Goal: Information Seeking & Learning: Learn about a topic

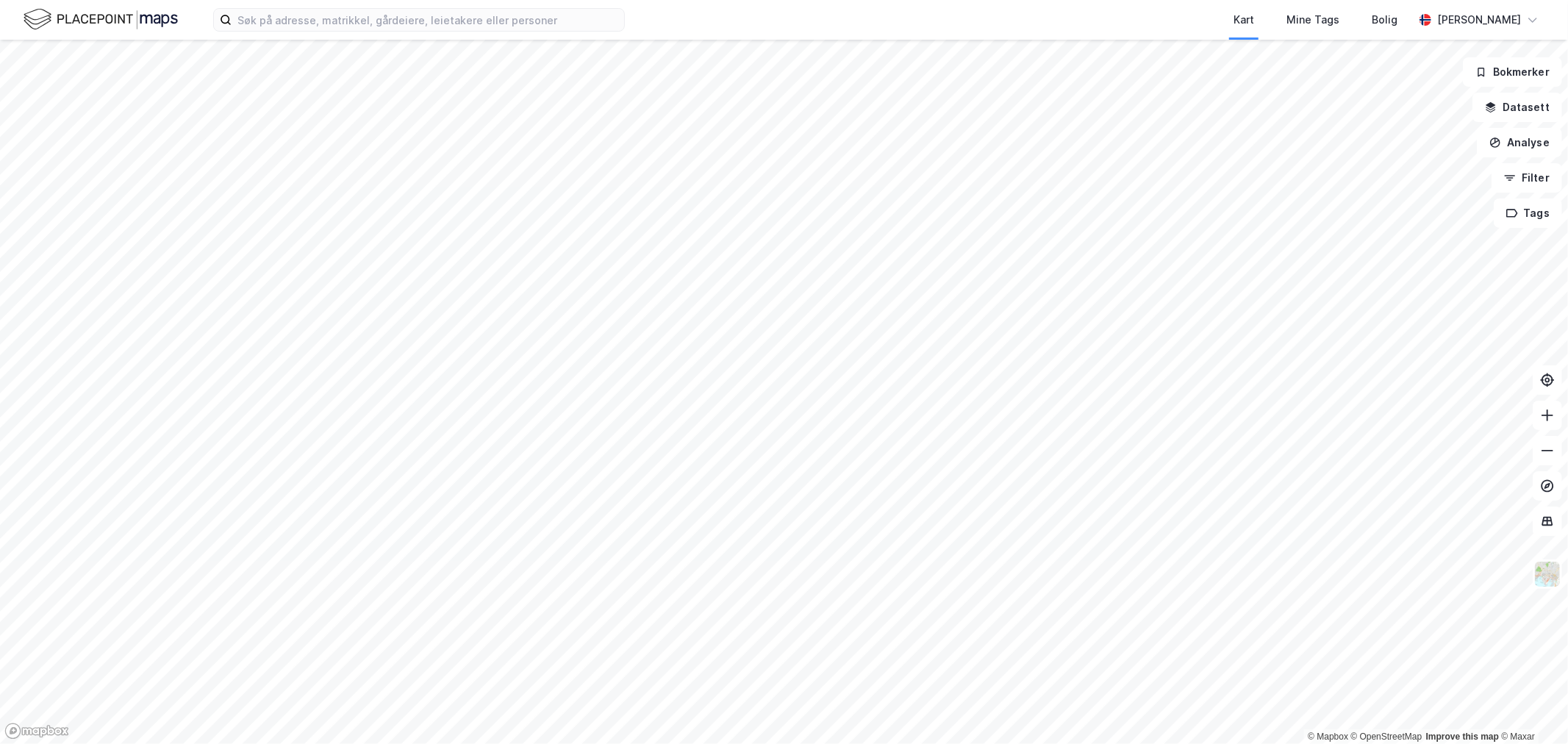
click at [324, 39] on div "Kart Mine Tags Bolig [PERSON_NAME]" at bounding box center [784, 20] width 1568 height 40
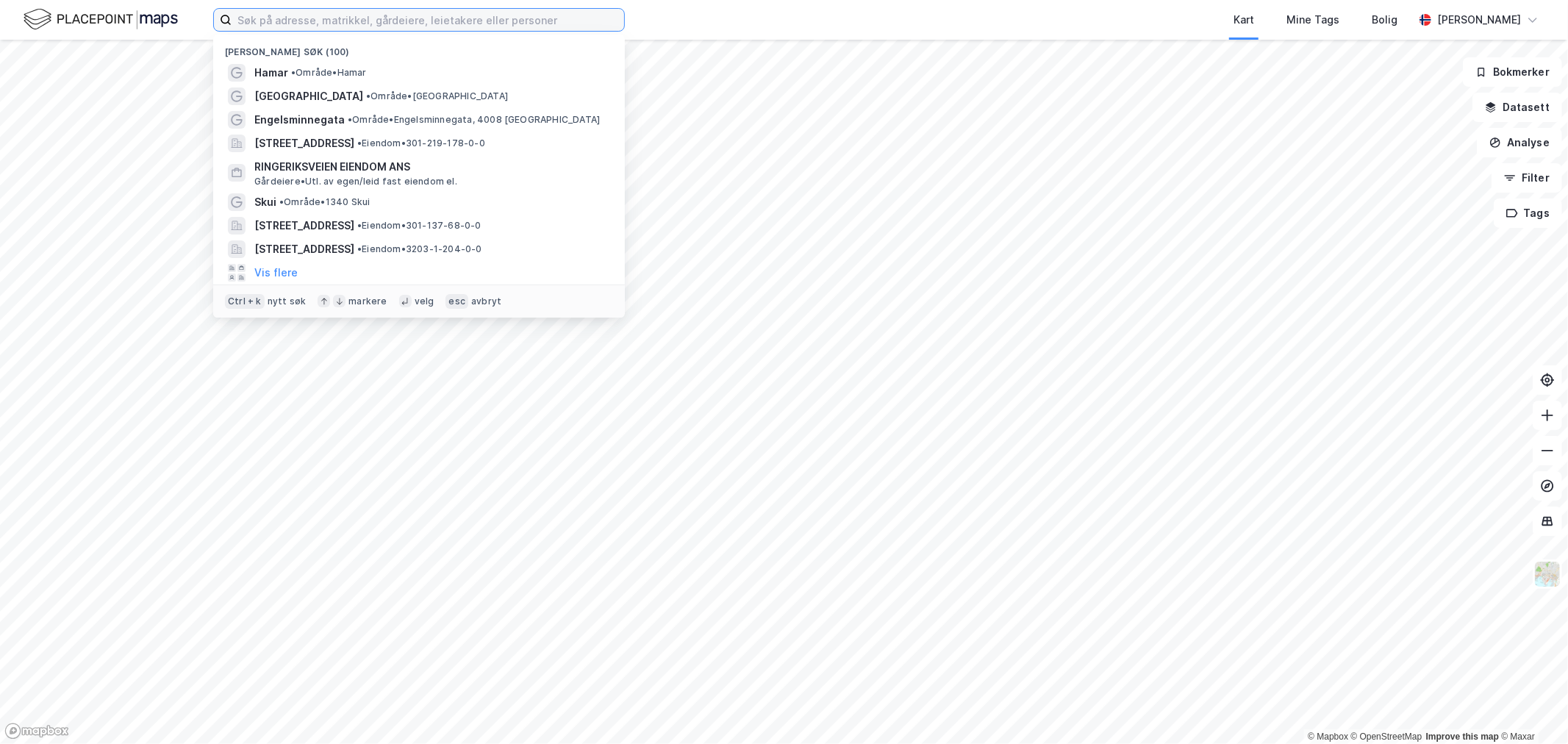
click at [339, 26] on input at bounding box center [428, 20] width 392 height 22
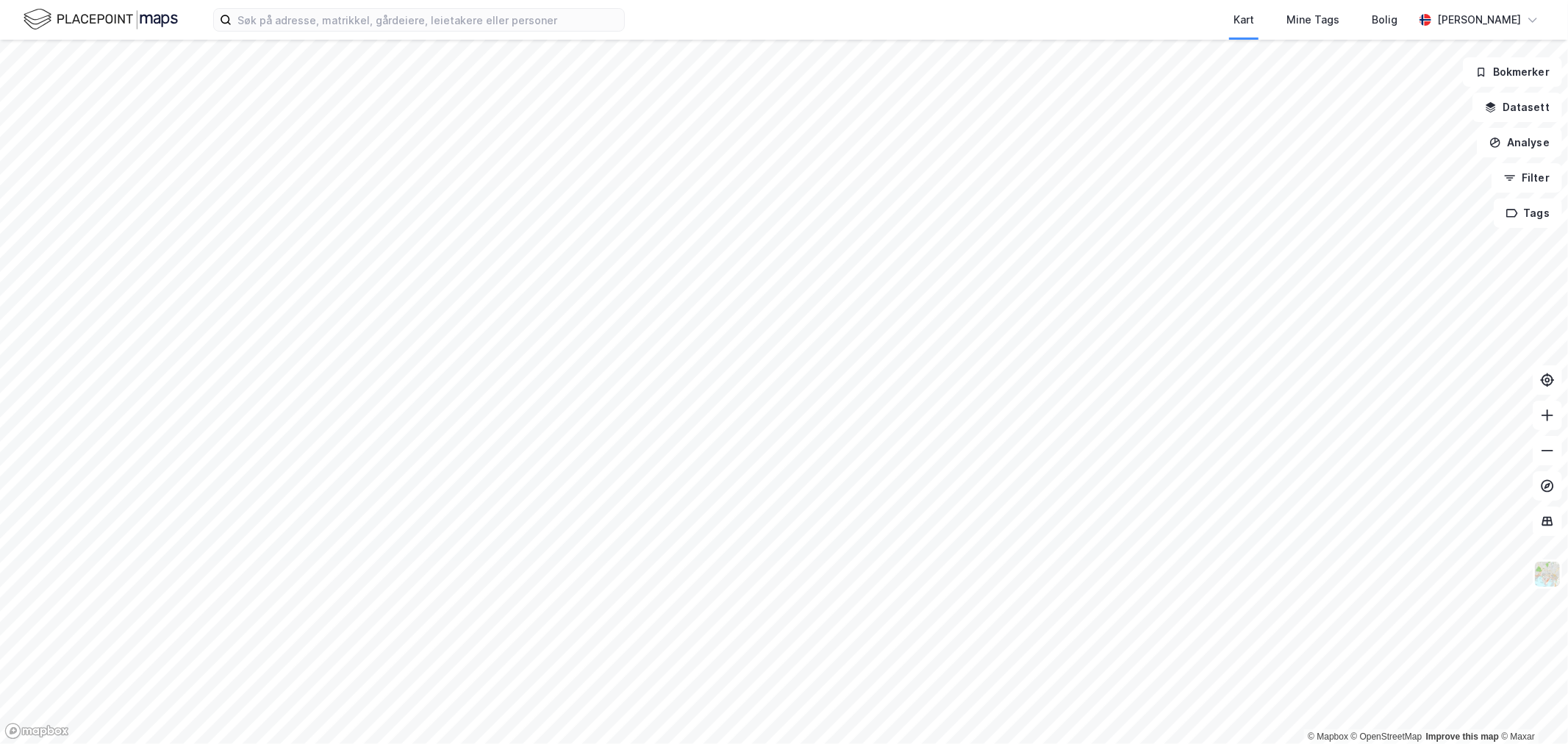
click at [651, 18] on div "Kart Mine Tags Bolig [PERSON_NAME]" at bounding box center [784, 20] width 1568 height 40
click at [490, 17] on input at bounding box center [428, 20] width 392 height 22
click at [1206, 20] on div "Kart Mine Tags Bolig [PERSON_NAME] © Mapbox © OpenStreetMap Improve this map © …" at bounding box center [784, 372] width 1568 height 744
click at [909, 37] on div "Kart Mine Tags Bolig [PERSON_NAME] © Mapbox © OpenStreetMap Improve this map © …" at bounding box center [784, 372] width 1568 height 744
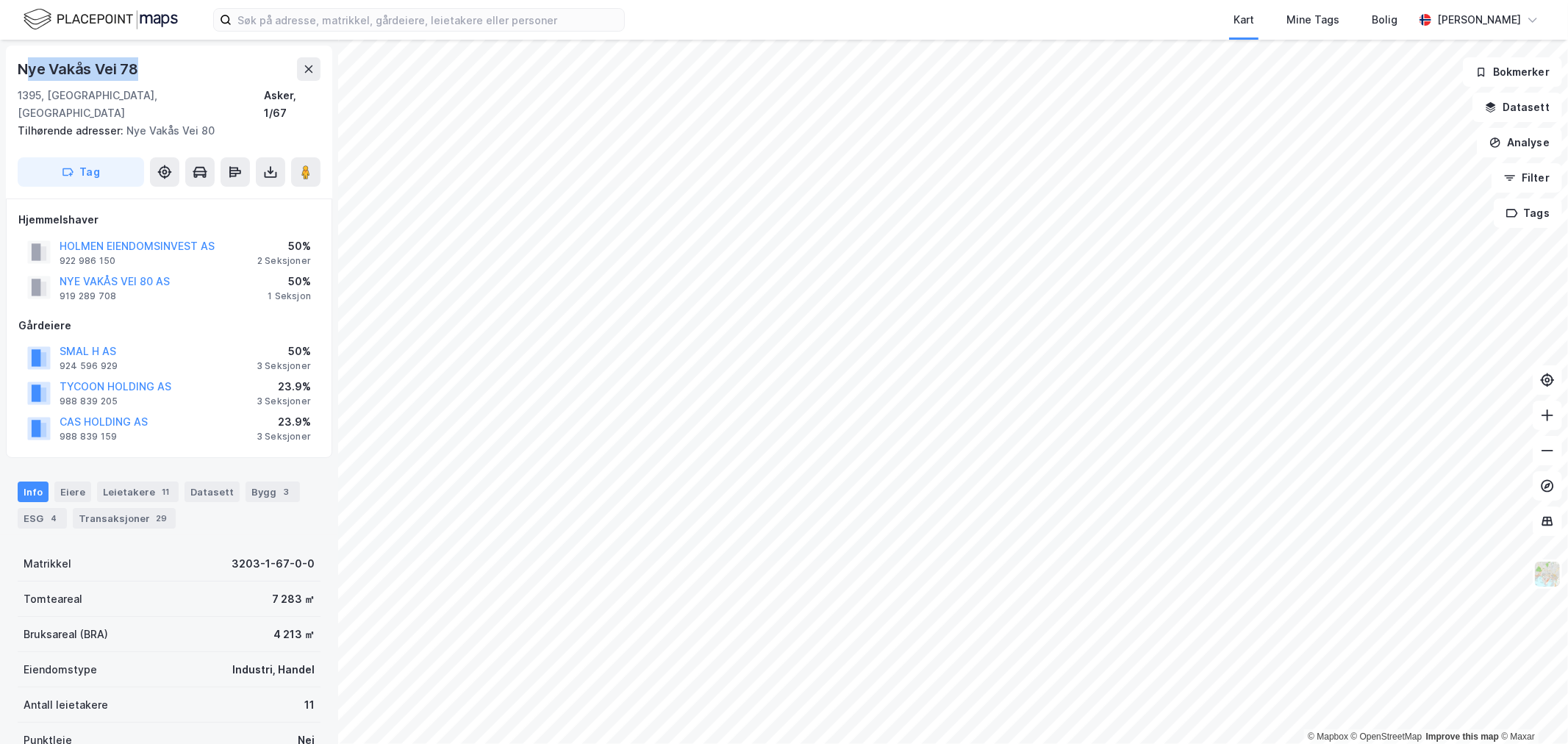
drag, startPoint x: 150, startPoint y: 57, endPoint x: 24, endPoint y: 79, distance: 127.9
click at [24, 79] on div "Nye Vakås Vei 78" at bounding box center [169, 70] width 303 height 24
click at [39, 63] on div "Nye Vakås Vei 78" at bounding box center [80, 70] width 124 height 24
drag, startPoint x: 18, startPoint y: 69, endPoint x: 144, endPoint y: 69, distance: 126.0
click at [144, 69] on div "Nye Vakås Vei 78" at bounding box center [169, 70] width 303 height 24
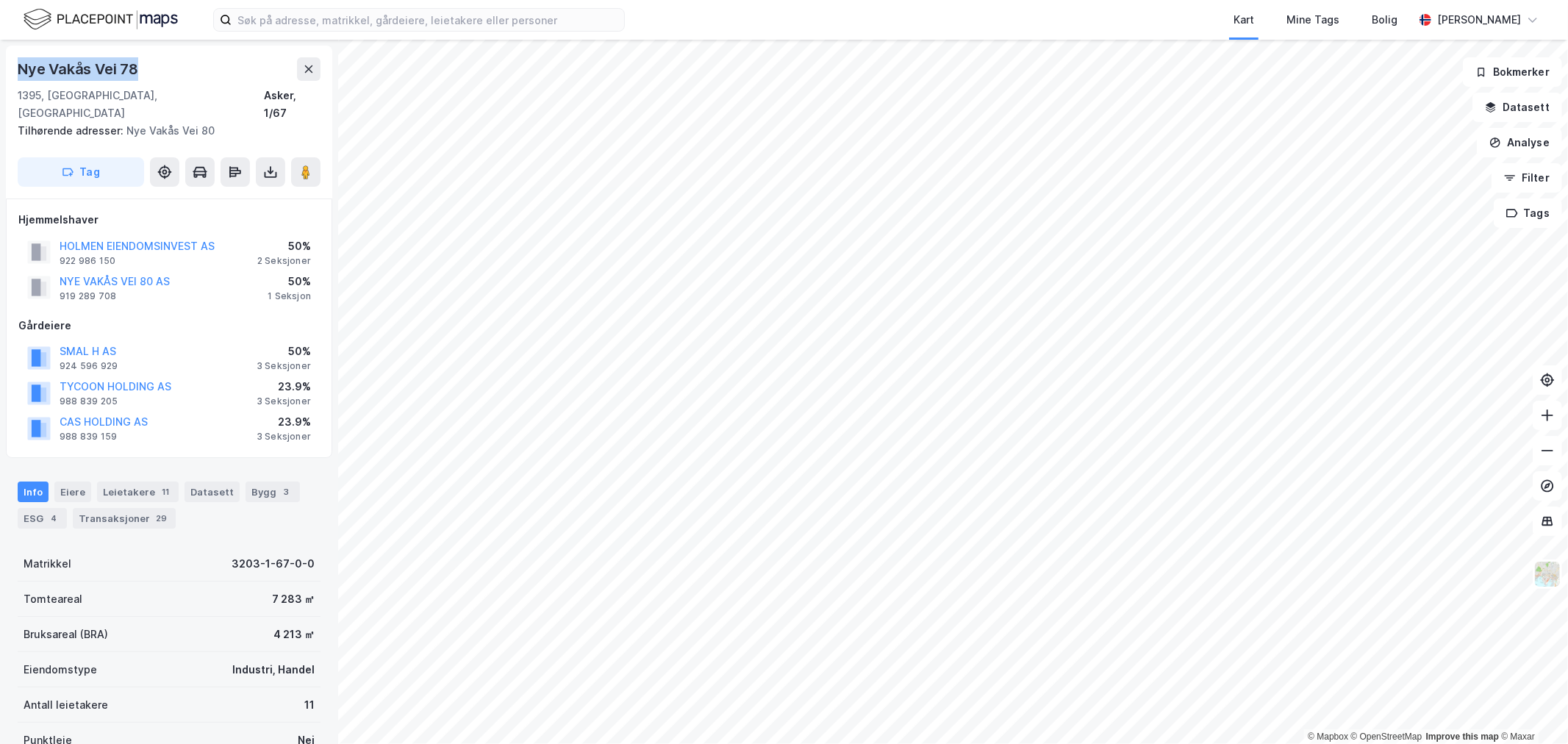
copy div "Nye Vakås Vei 78"
drag, startPoint x: 172, startPoint y: 261, endPoint x: 61, endPoint y: 263, distance: 111.0
click at [61, 270] on div "NYE VAKÅS VEI 80 AS 919 289 708 50% 1 Seksjon" at bounding box center [168, 287] width 302 height 35
click at [191, 274] on div "NYE VAKÅS VEI 80 AS 919 289 708 50% 1 Seksjon" at bounding box center [168, 287] width 302 height 35
drag, startPoint x: 218, startPoint y: 226, endPoint x: 61, endPoint y: 230, distance: 157.1
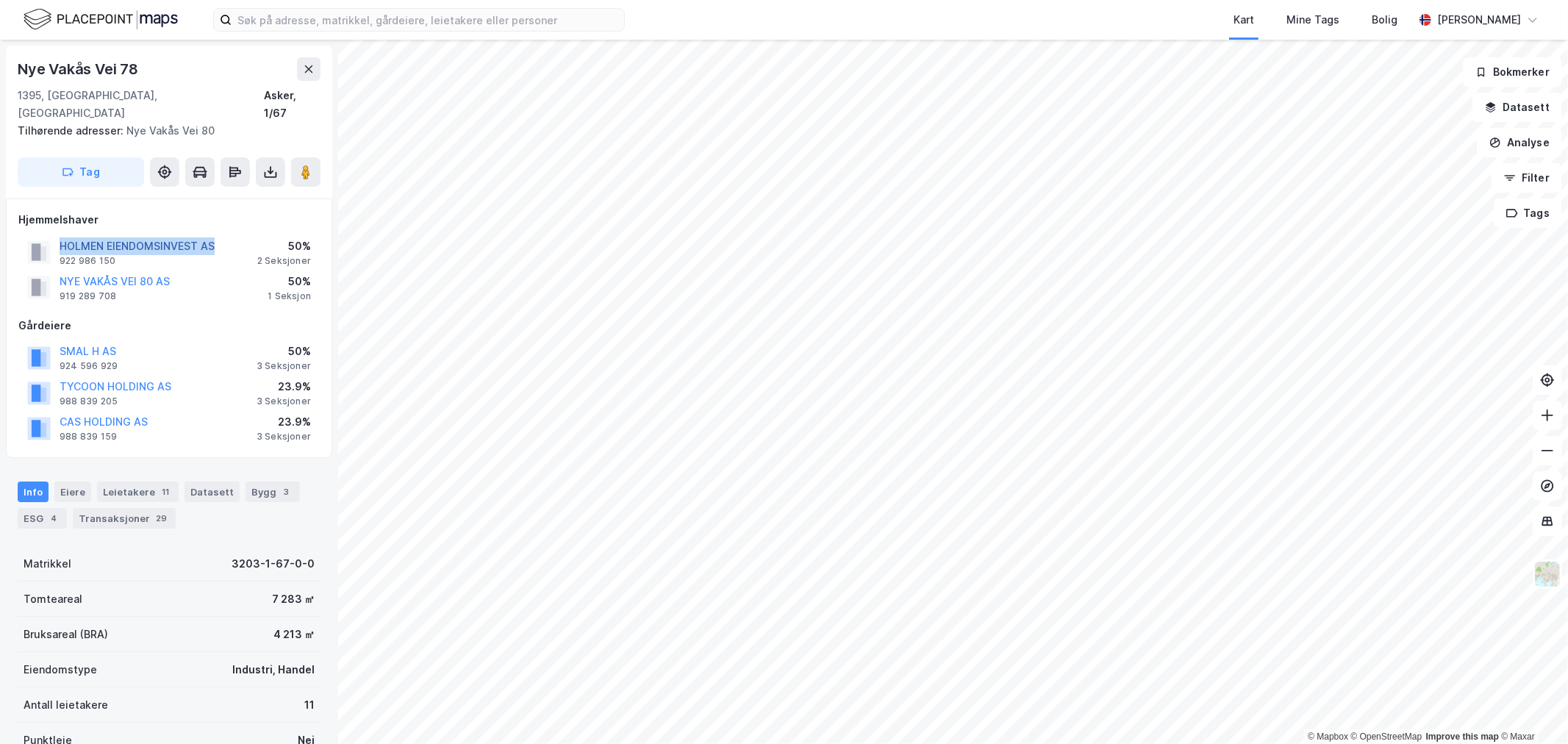
click at [61, 234] on div "HOLMEN EIENDOMSINVEST AS 922 986 150 50% 2 Seksjoner" at bounding box center [168, 251] width 302 height 35
click at [232, 270] on div "NYE VAKÅS VEI 80 AS 919 289 708 50% 1 Seksjon" at bounding box center [168, 287] width 302 height 35
click at [181, 270] on div "NYE VAKÅS VEI 80 AS 919 289 708 50% 1 Seksjon" at bounding box center [168, 287] width 302 height 35
click at [0, 0] on button "NYE VAKÅS VEI 80 AS" at bounding box center [0, 0] width 0 height 0
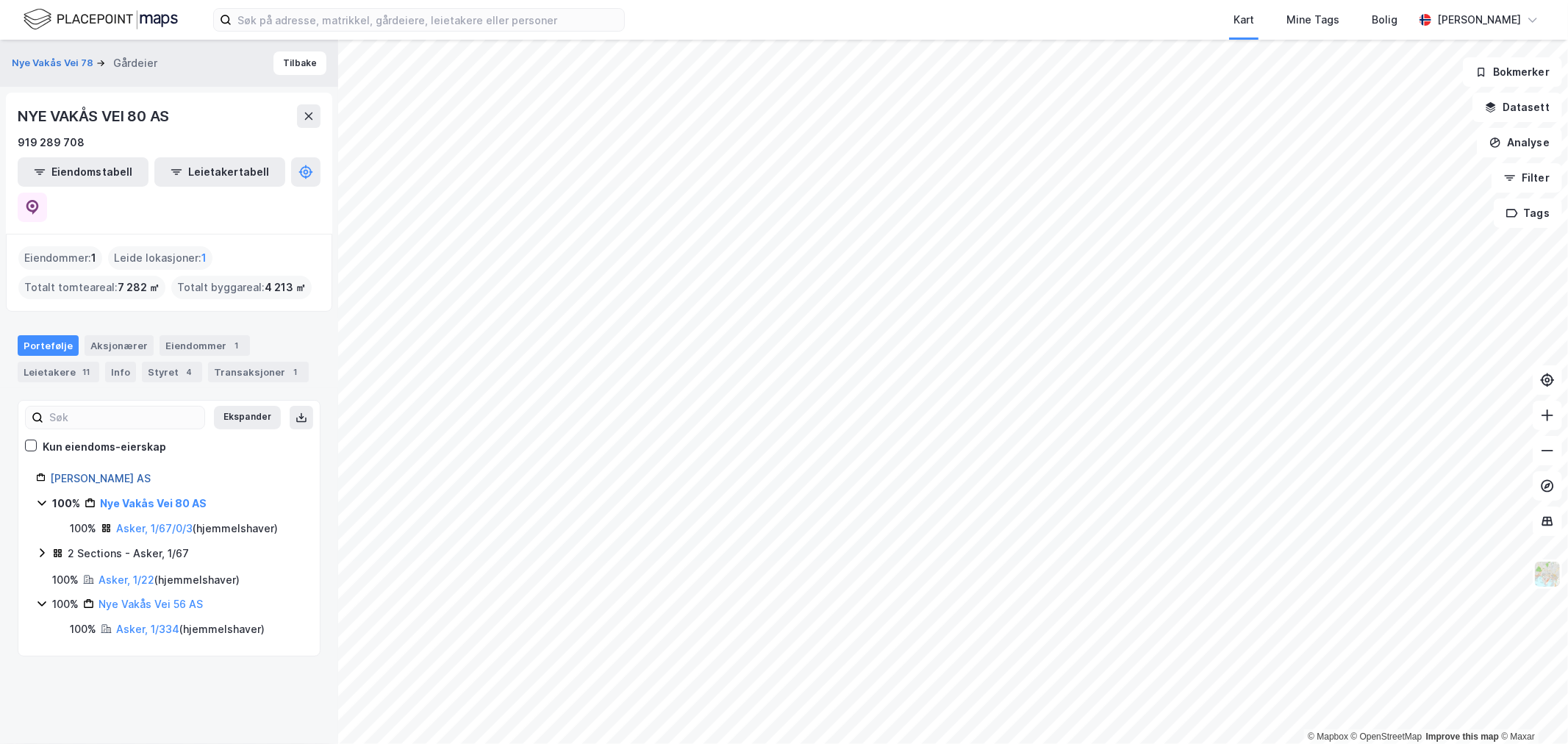
click at [102, 472] on link "[PERSON_NAME] AS" at bounding box center [100, 478] width 101 height 13
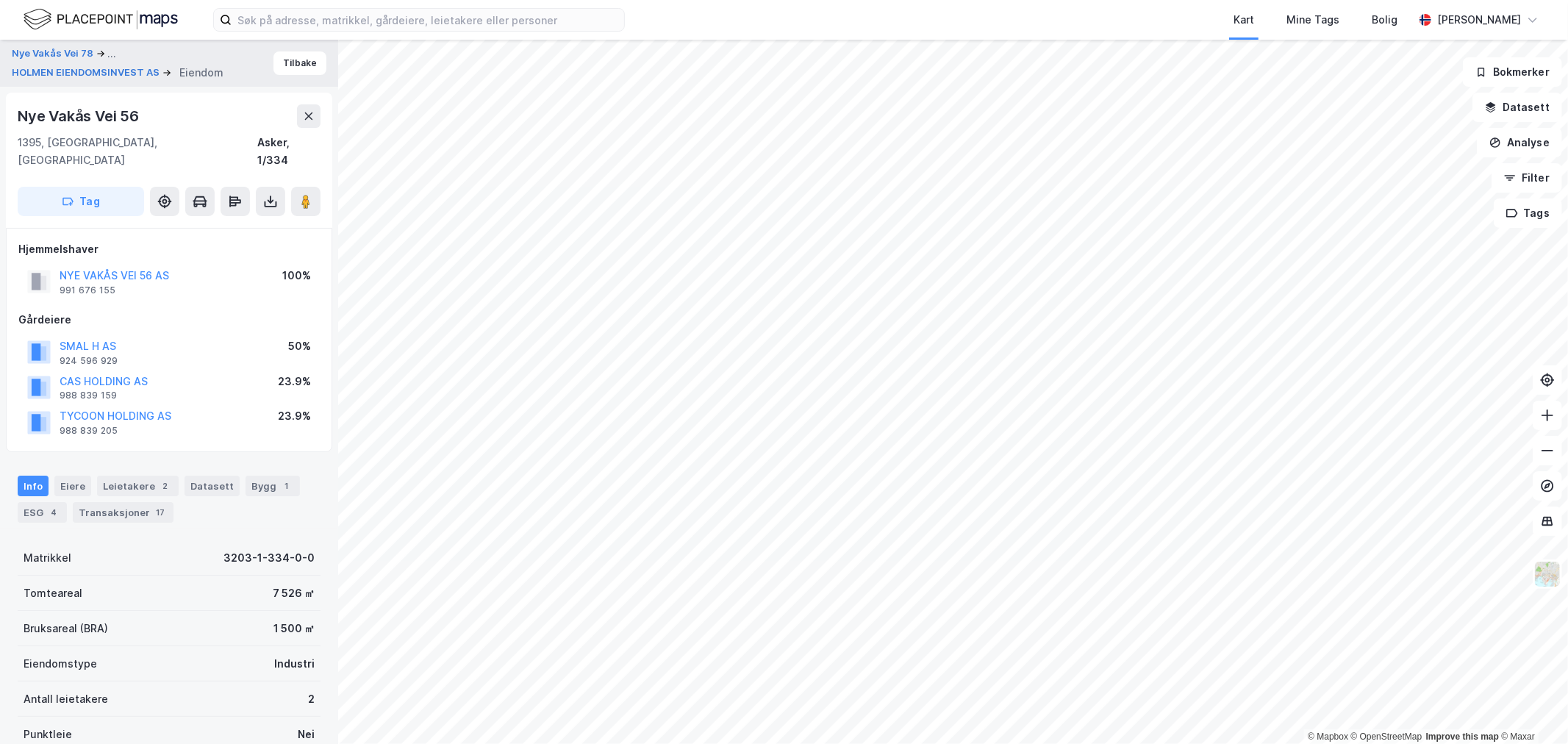
scroll to position [1, 0]
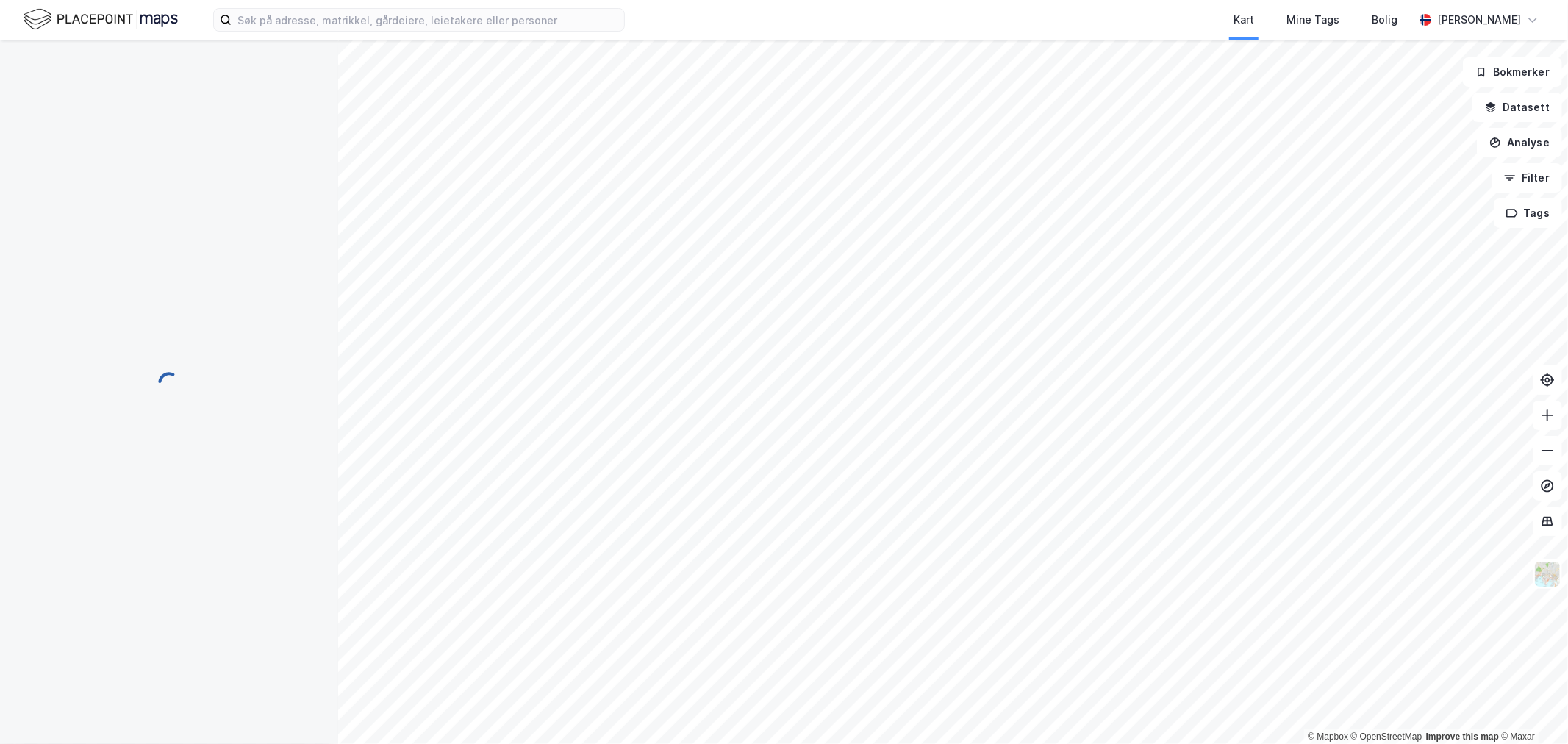
scroll to position [1, 0]
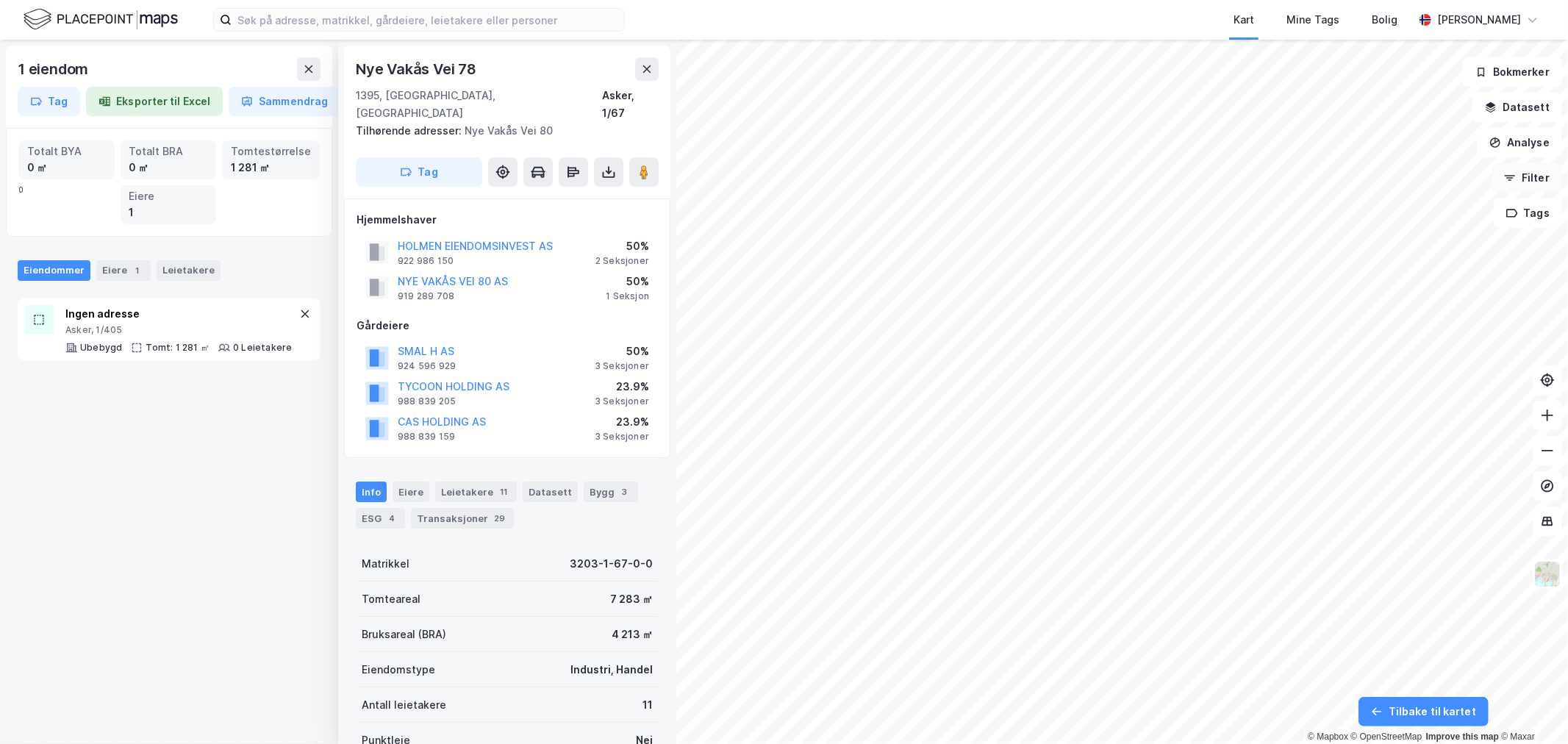
scroll to position [1, 0]
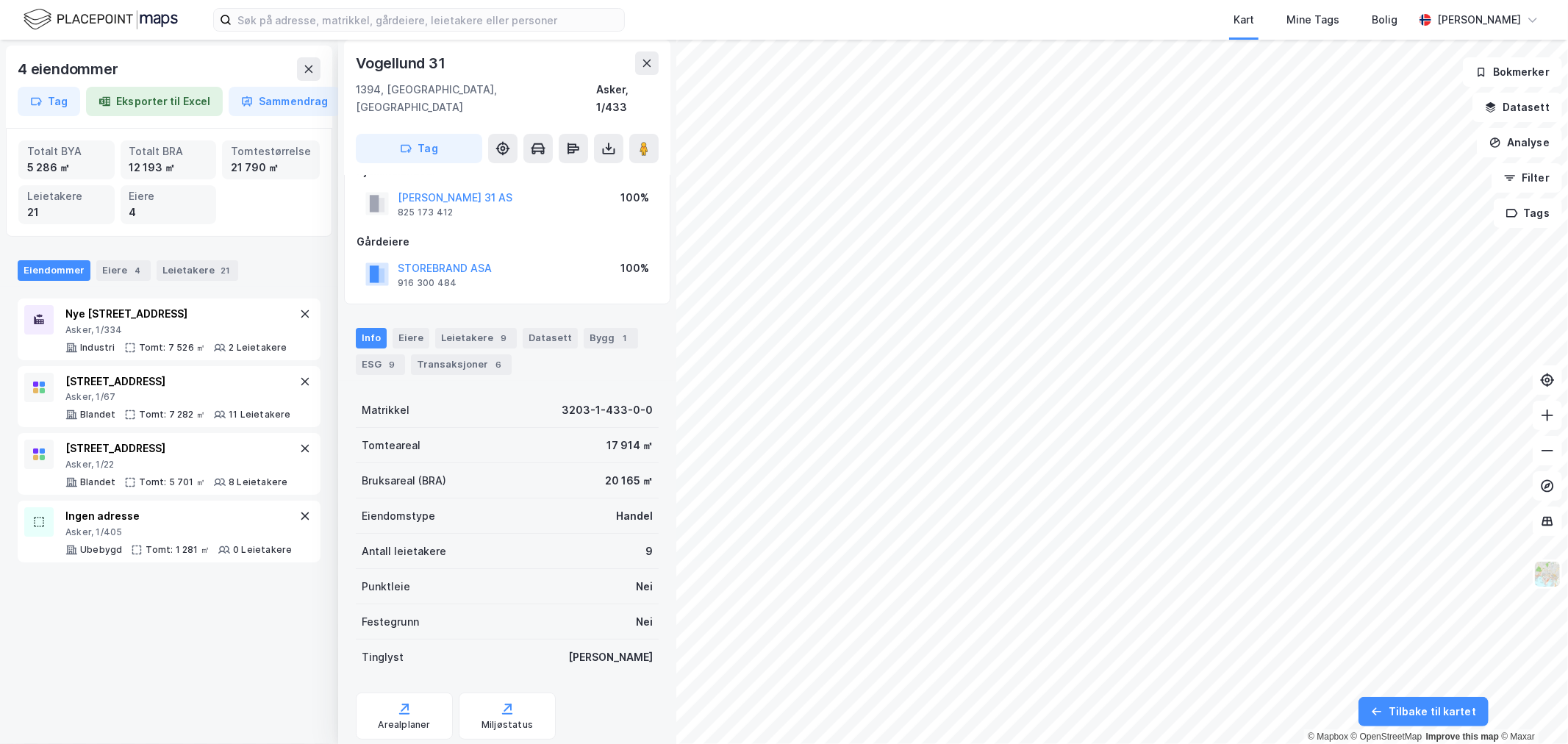
scroll to position [56, 0]
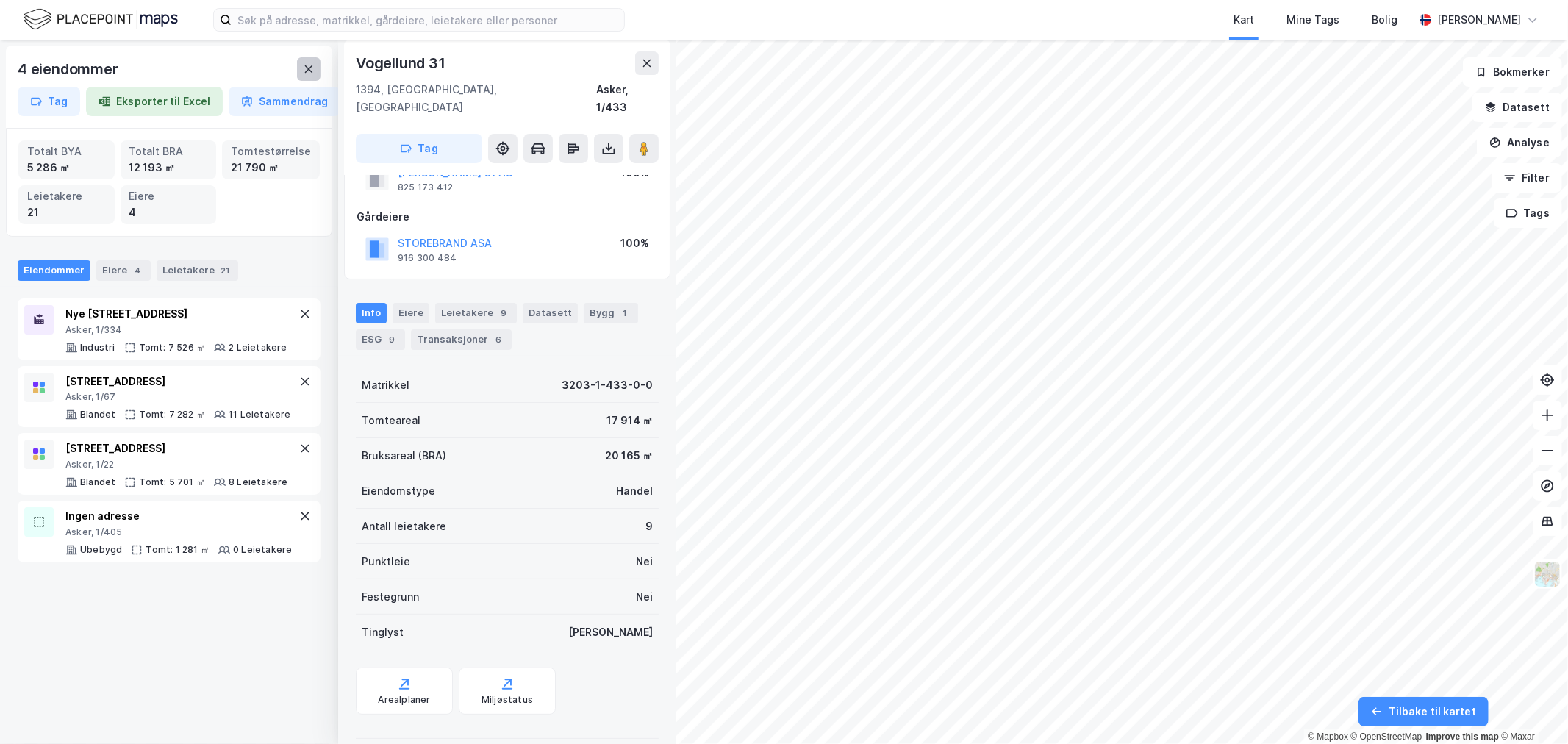
click at [306, 63] on icon at bounding box center [309, 69] width 12 height 12
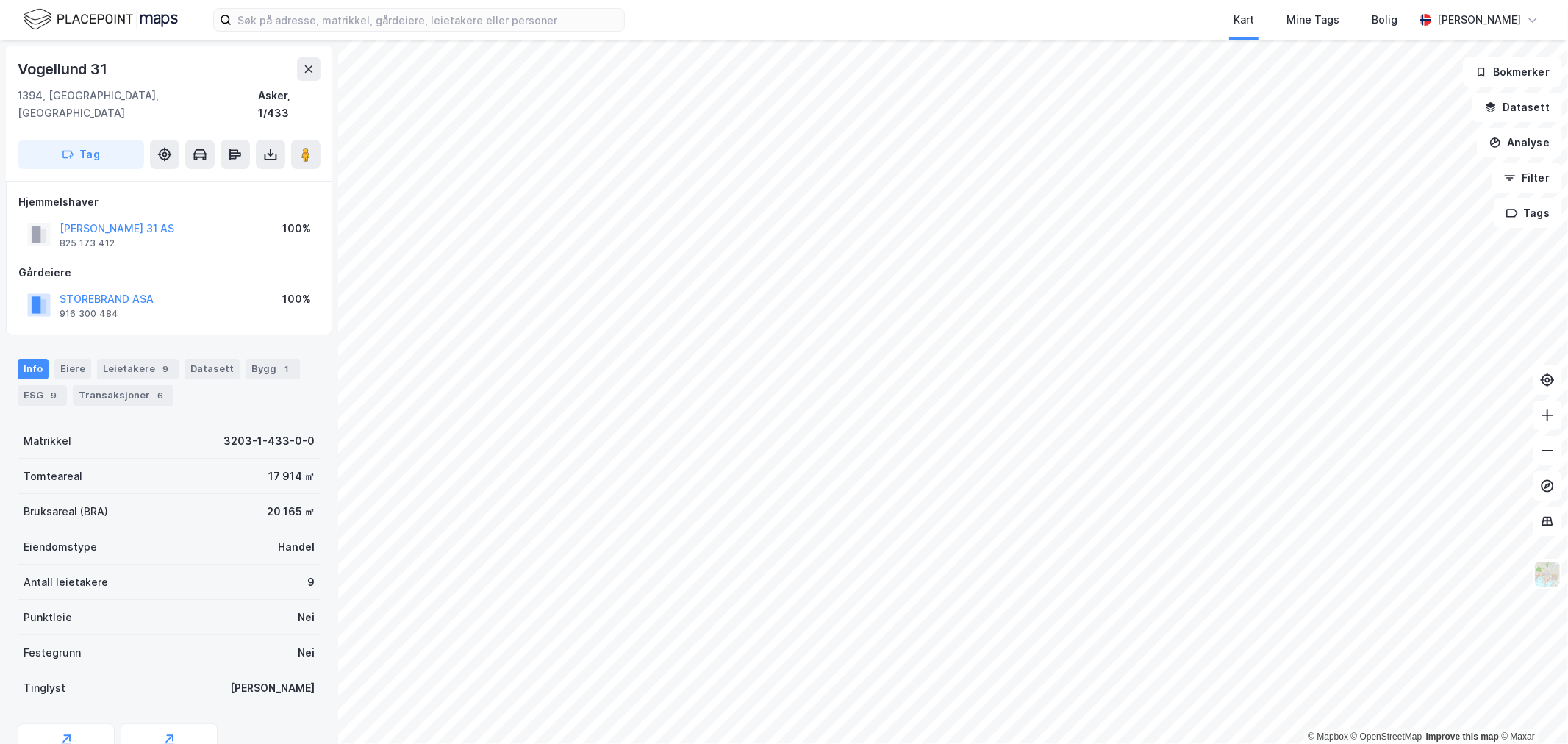
scroll to position [56, 0]
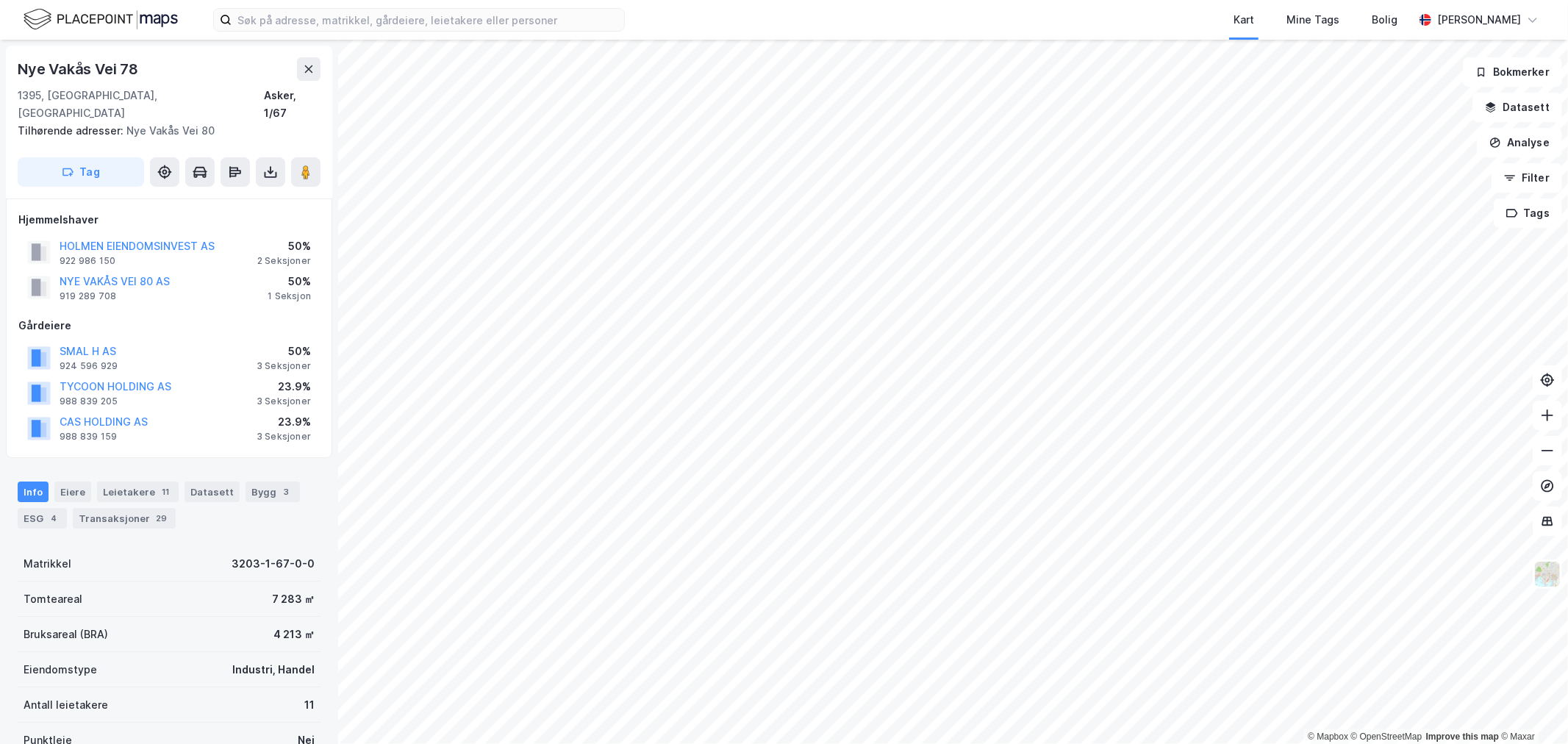
scroll to position [56, 0]
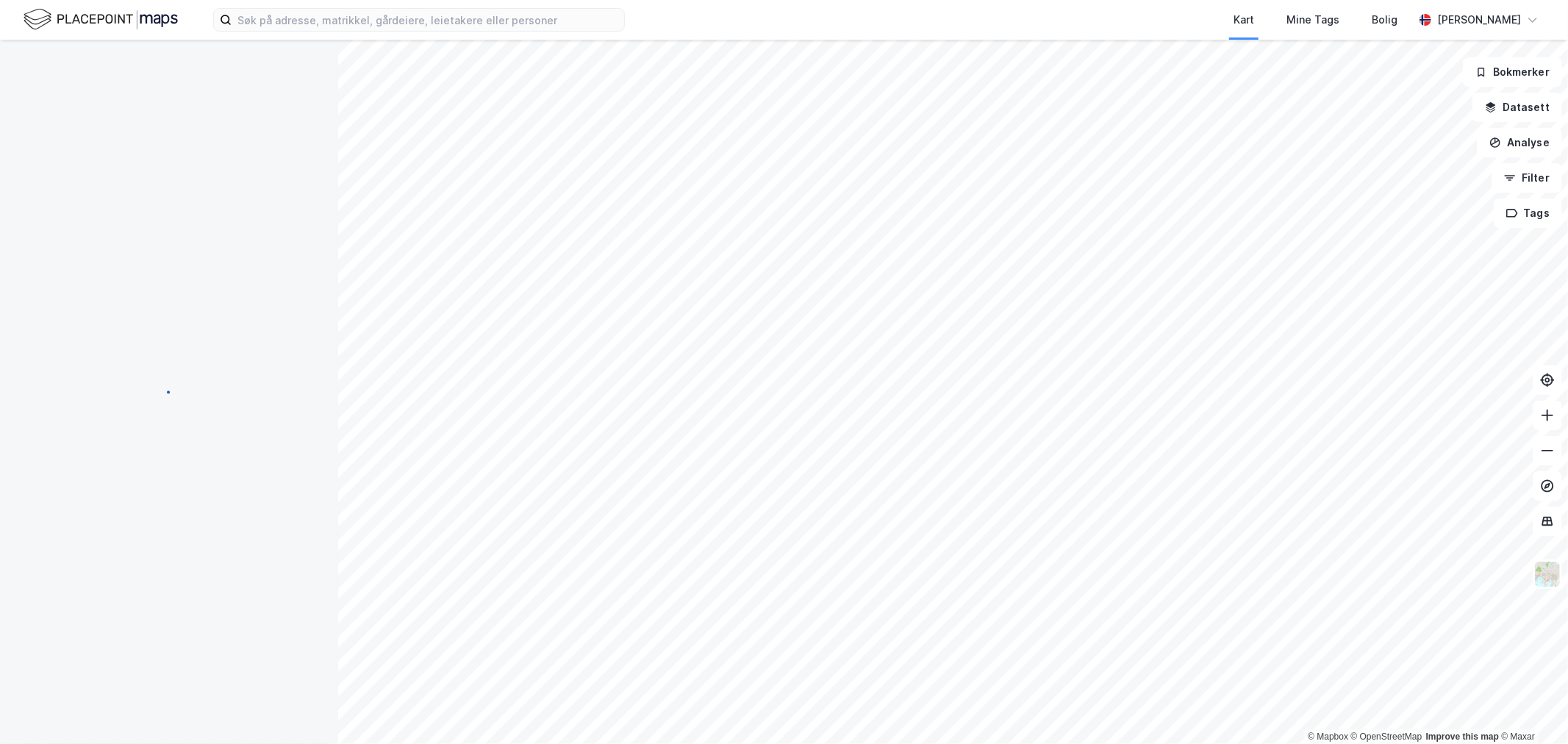
scroll to position [56, 0]
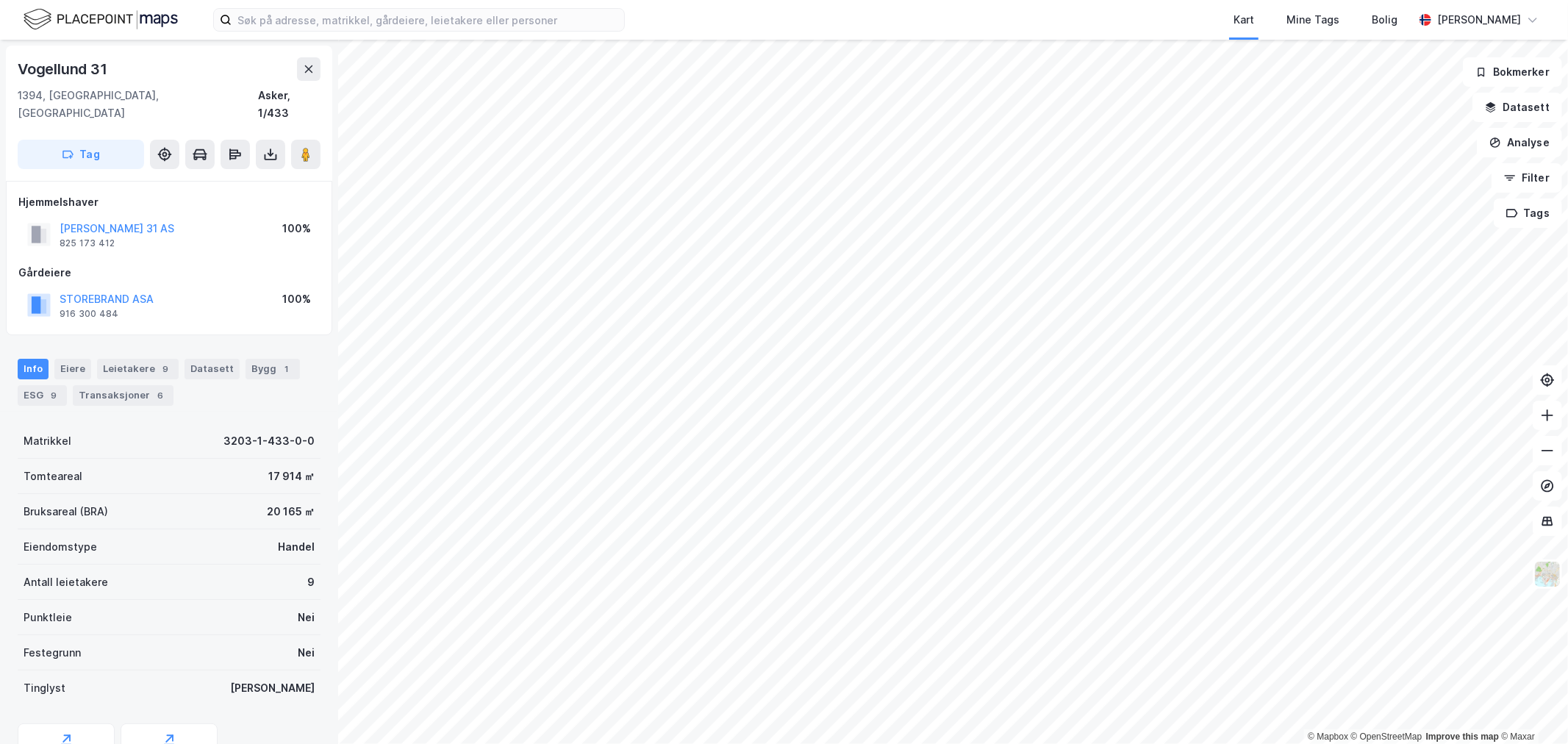
scroll to position [1, 0]
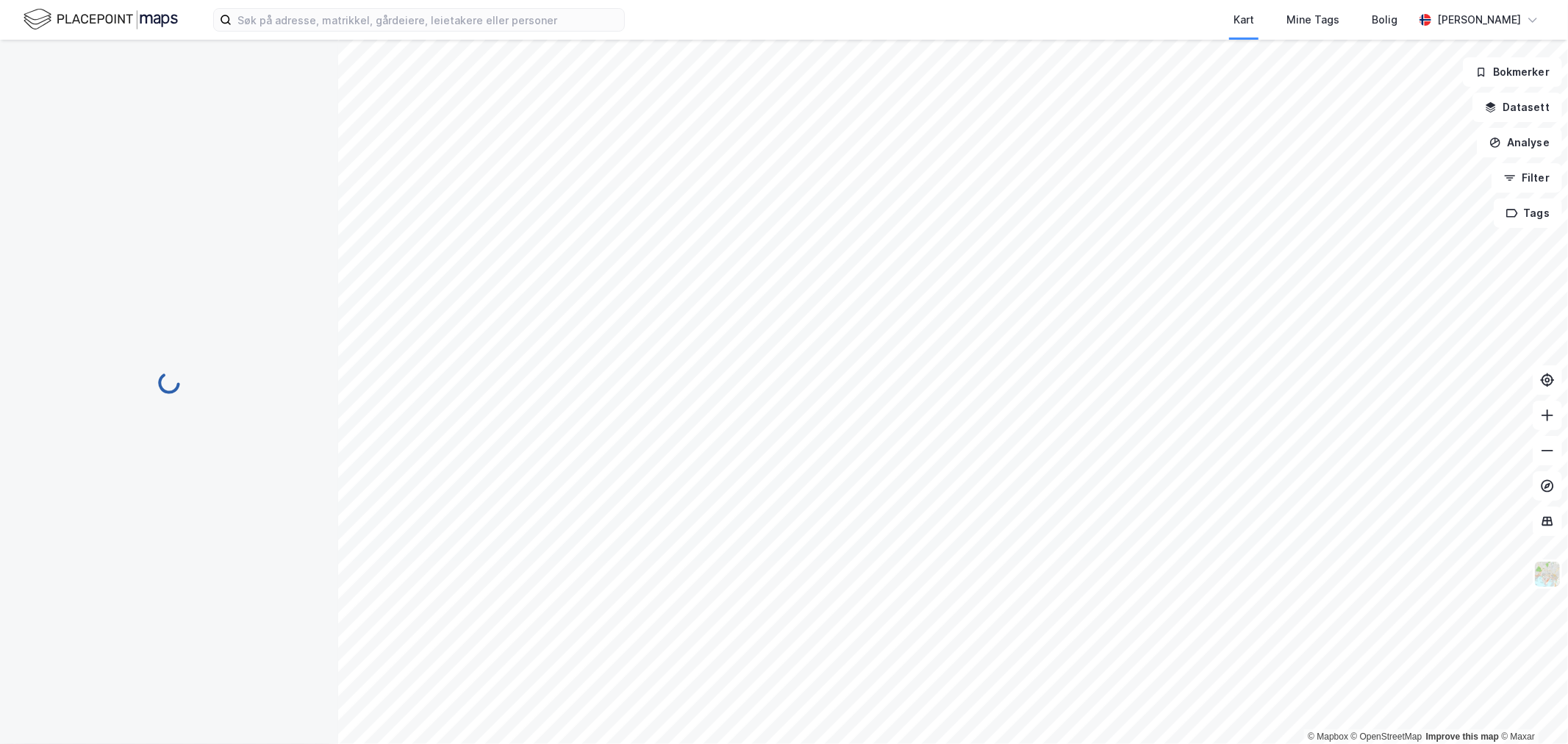
scroll to position [1, 0]
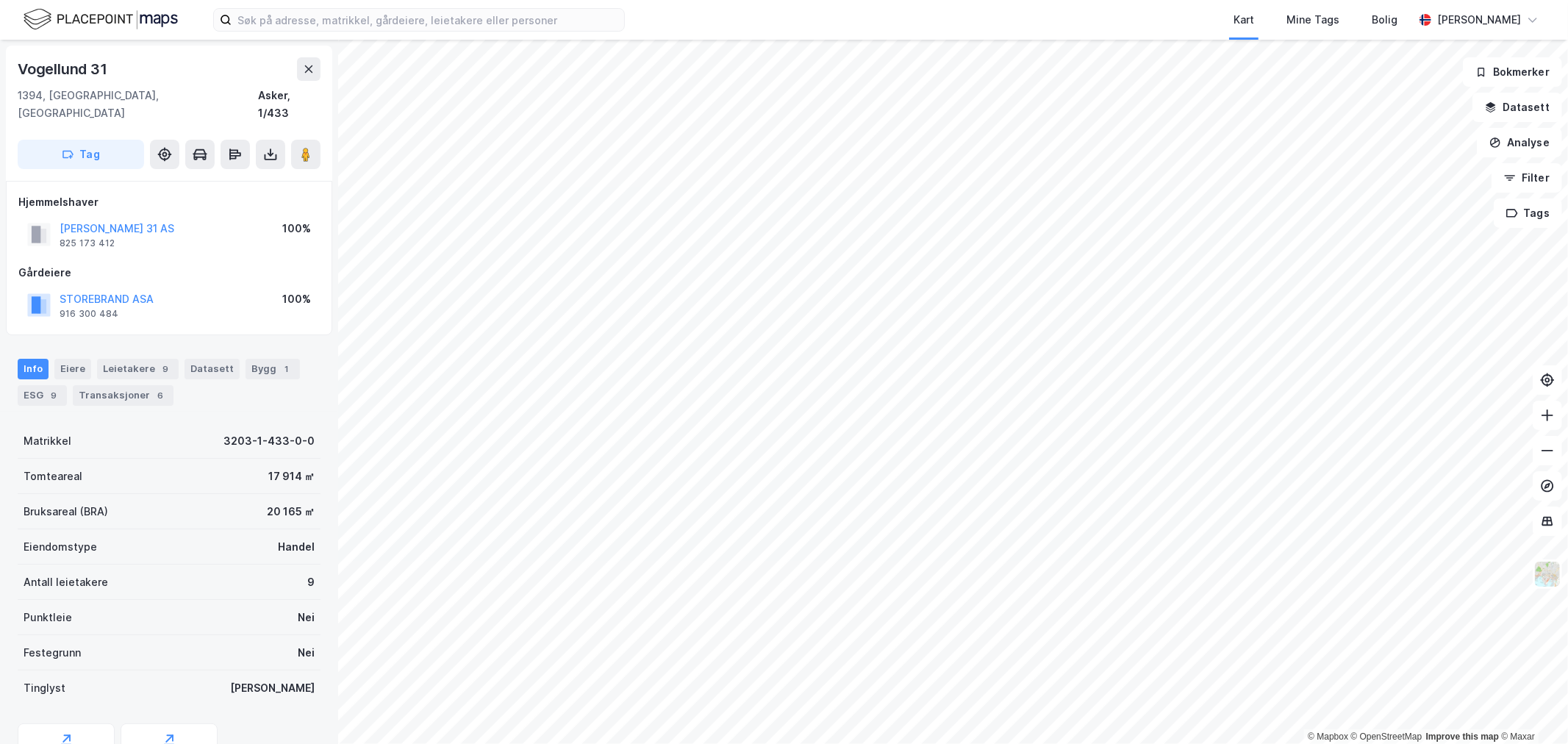
scroll to position [1, 0]
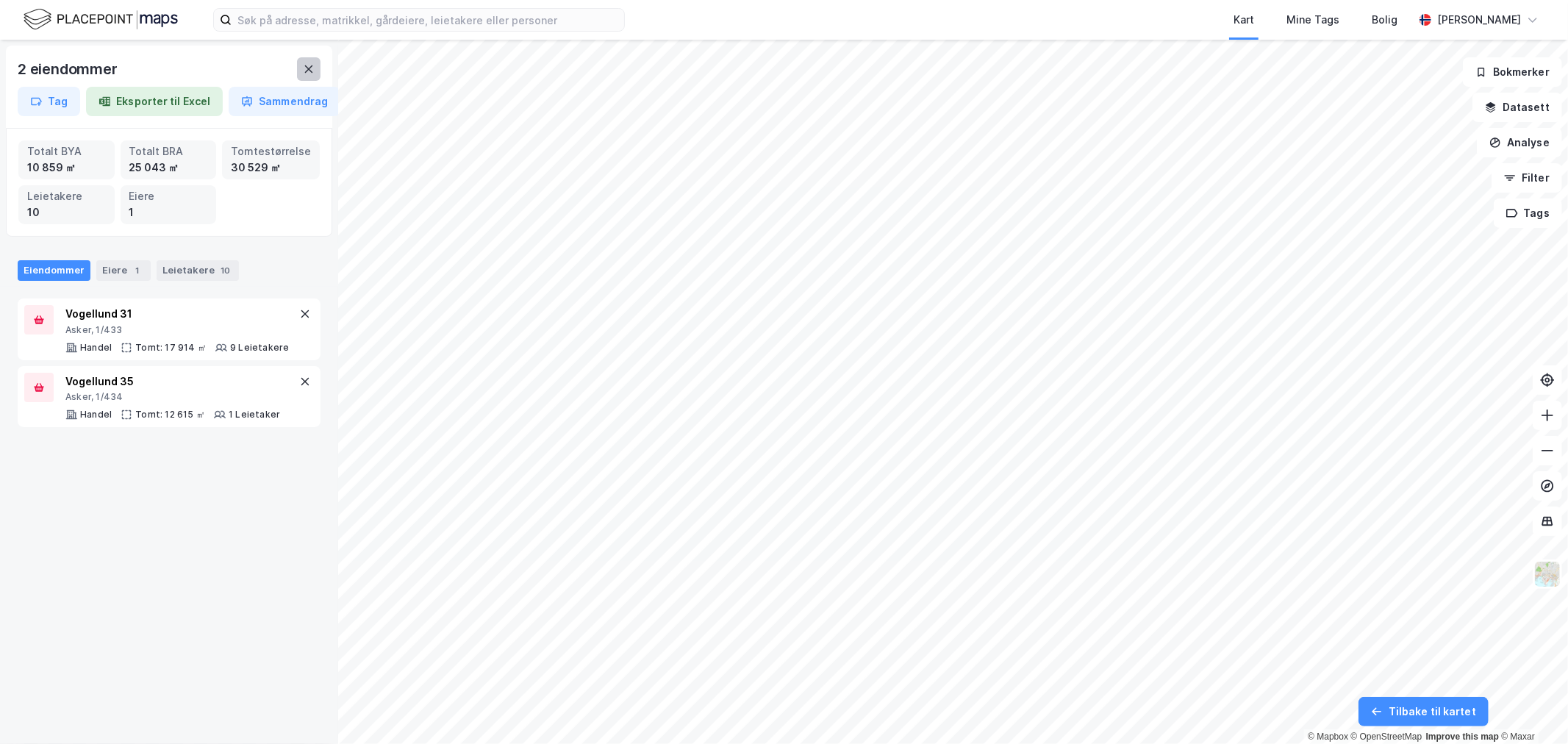
click at [298, 64] on button at bounding box center [309, 70] width 24 height 24
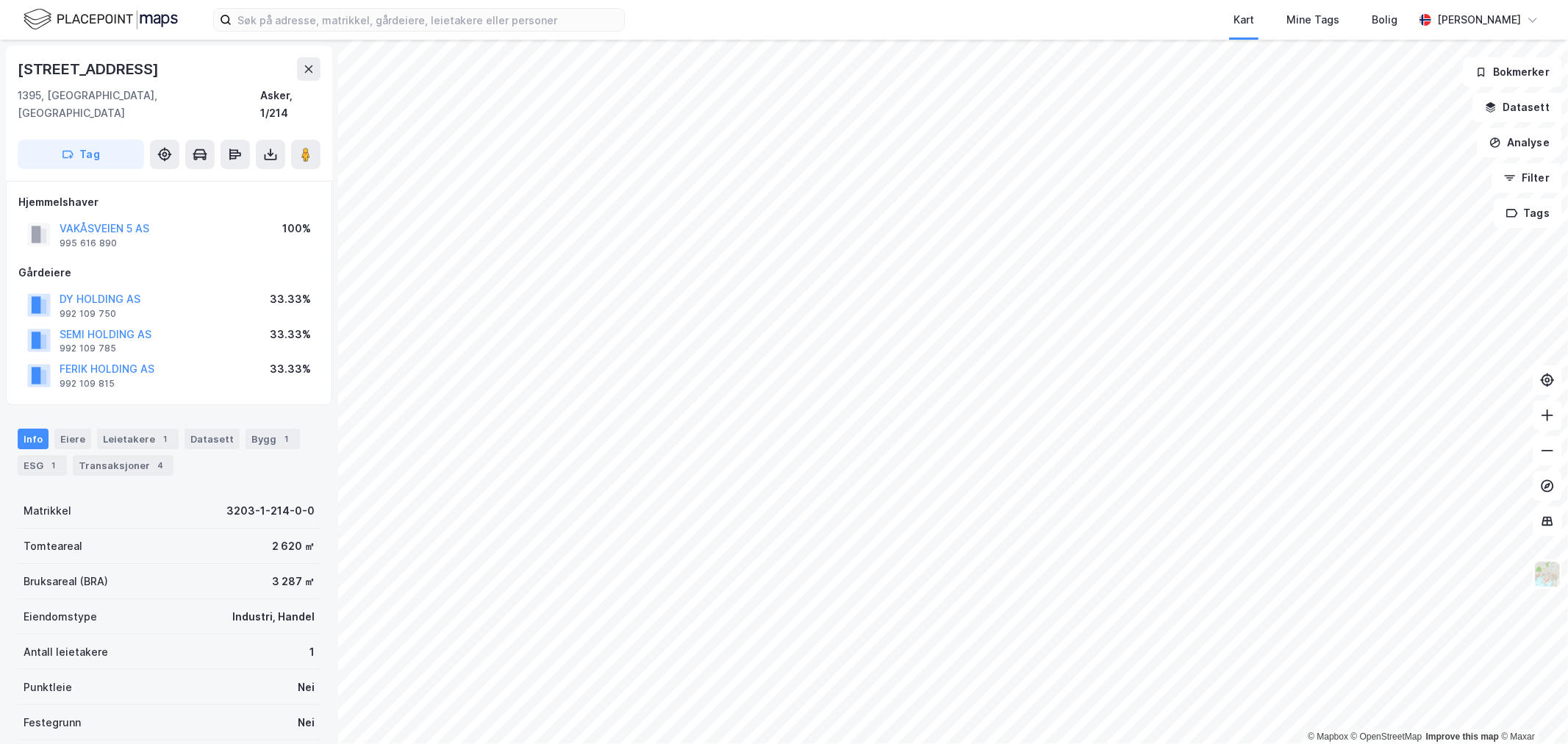
scroll to position [1, 0]
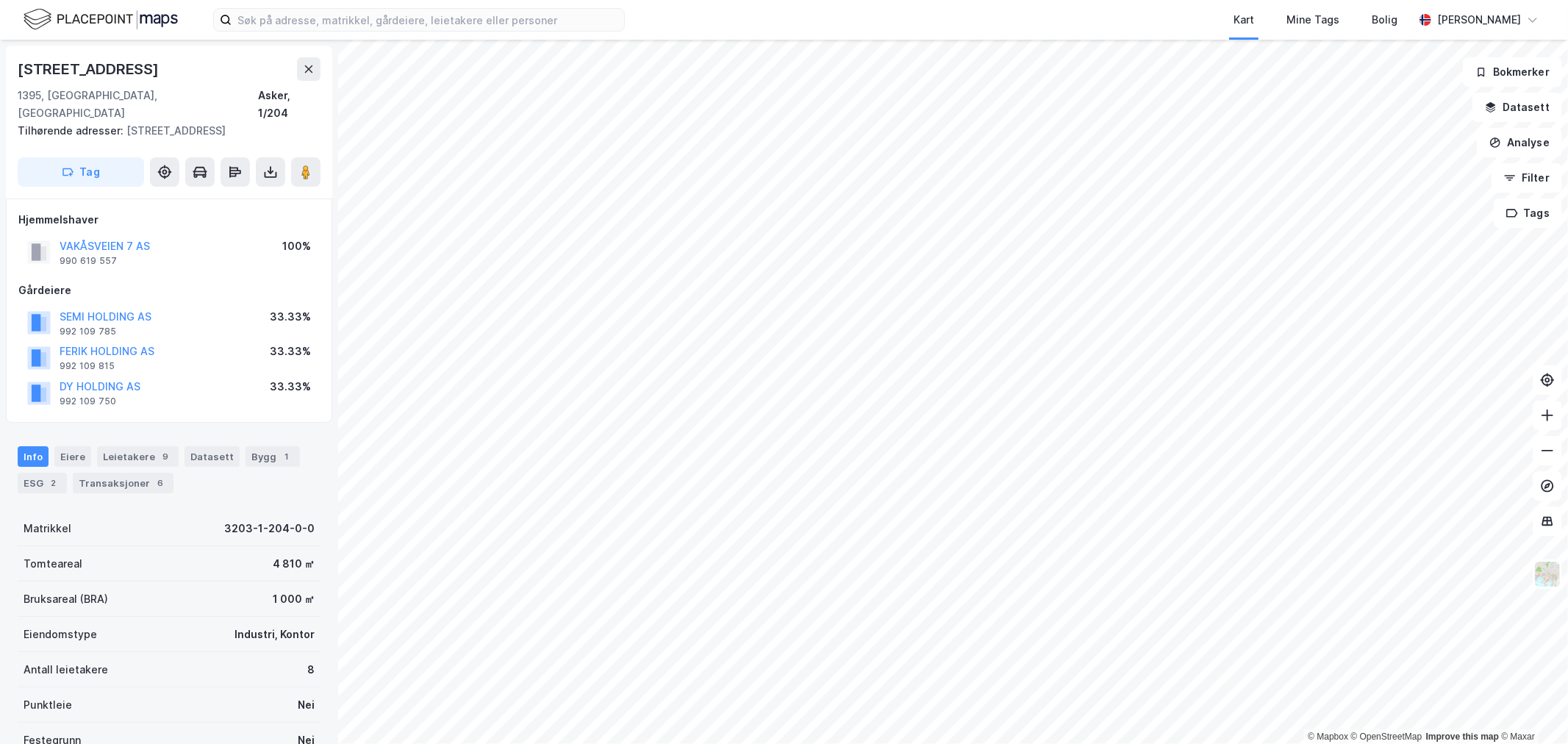
scroll to position [1, 0]
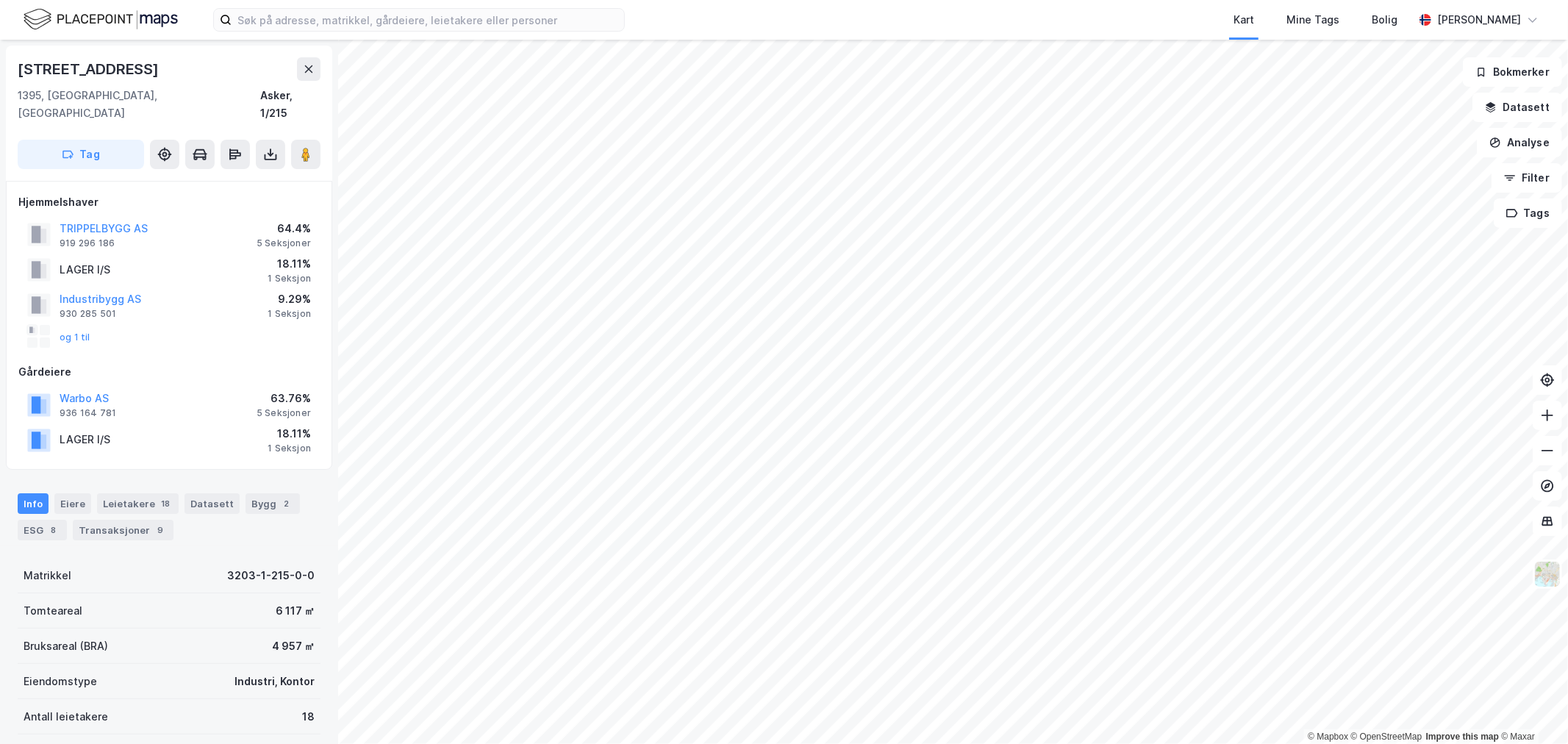
scroll to position [1, 0]
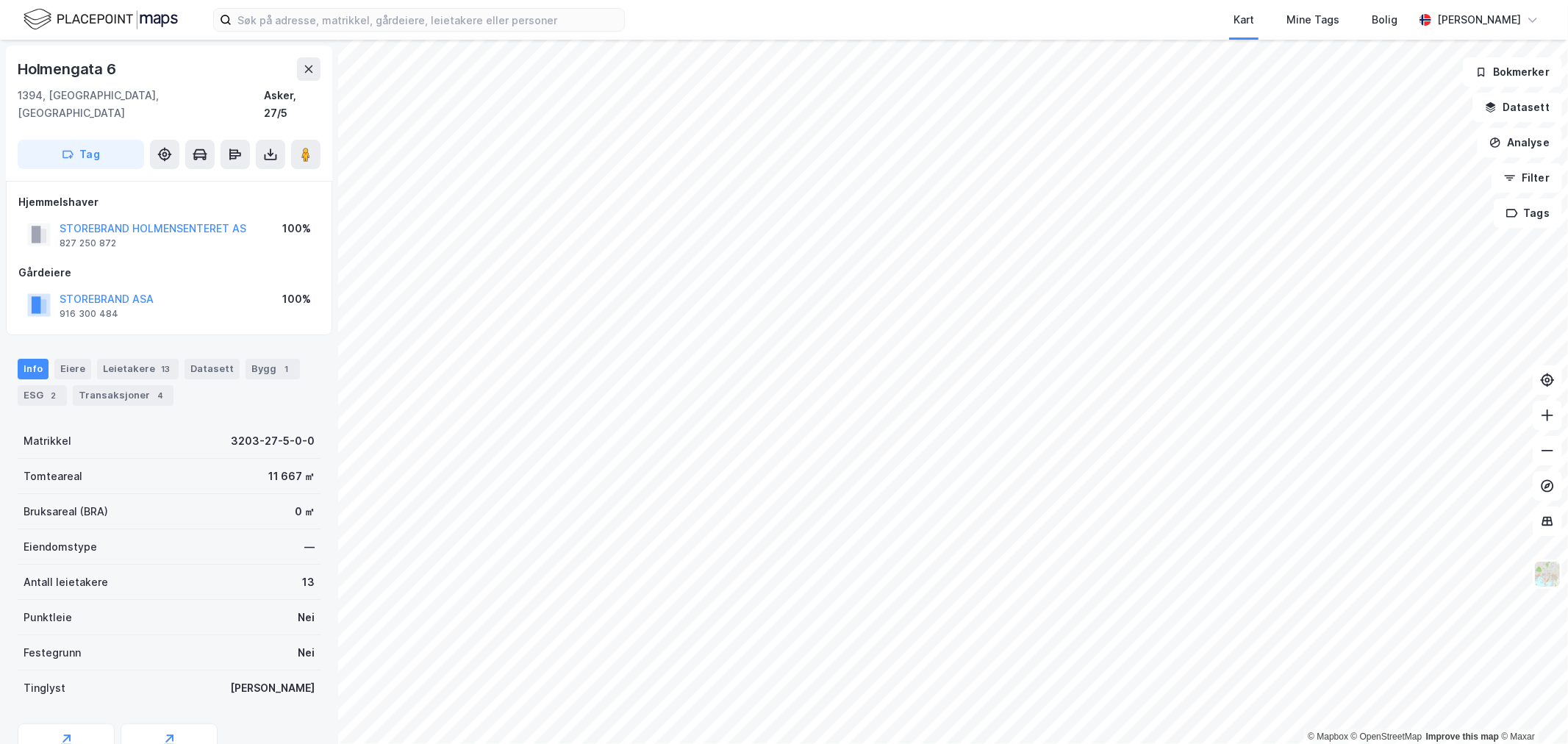
scroll to position [1, 0]
click at [130, 358] on div "Leietakere 13" at bounding box center [137, 368] width 82 height 21
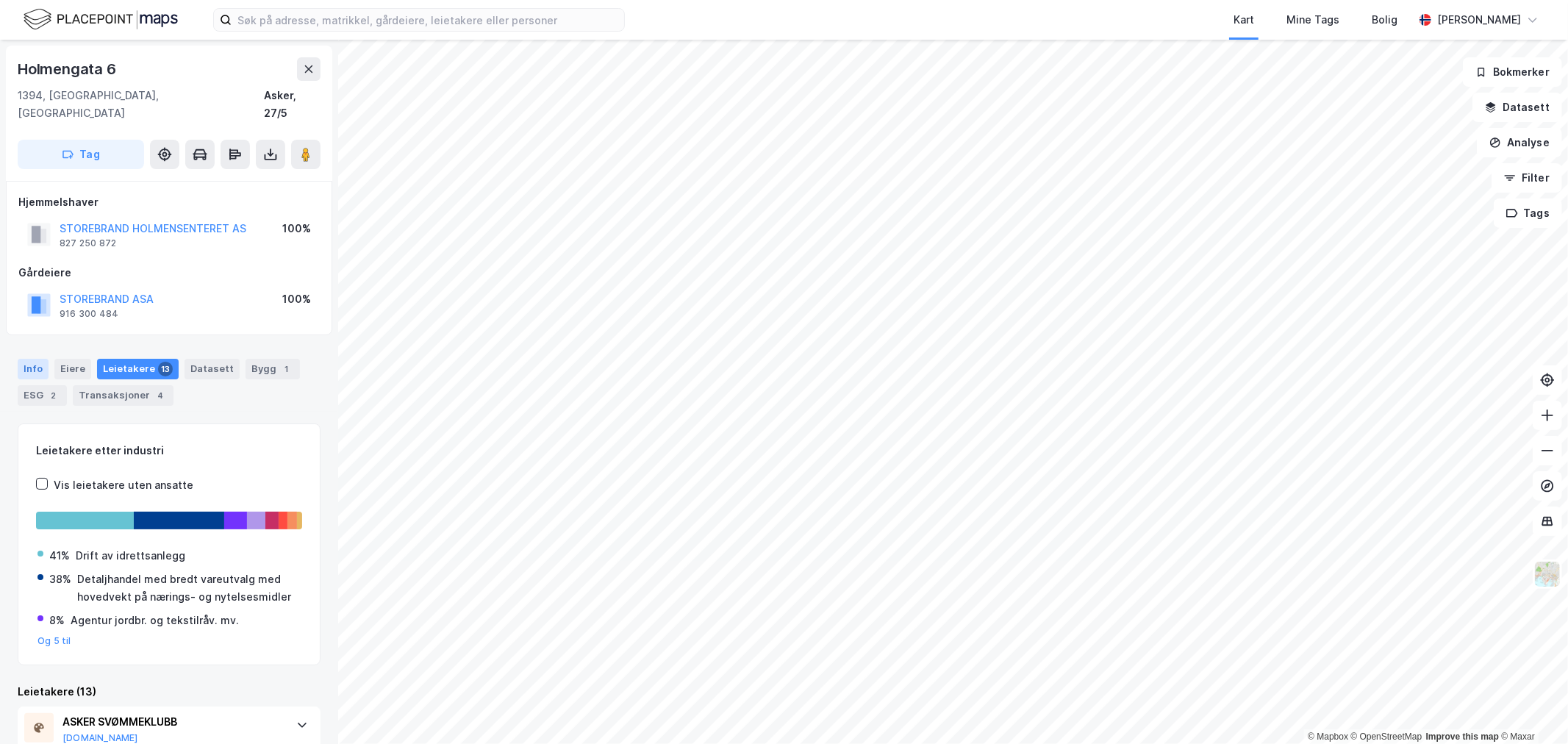
click at [32, 359] on div "Info" at bounding box center [33, 369] width 31 height 21
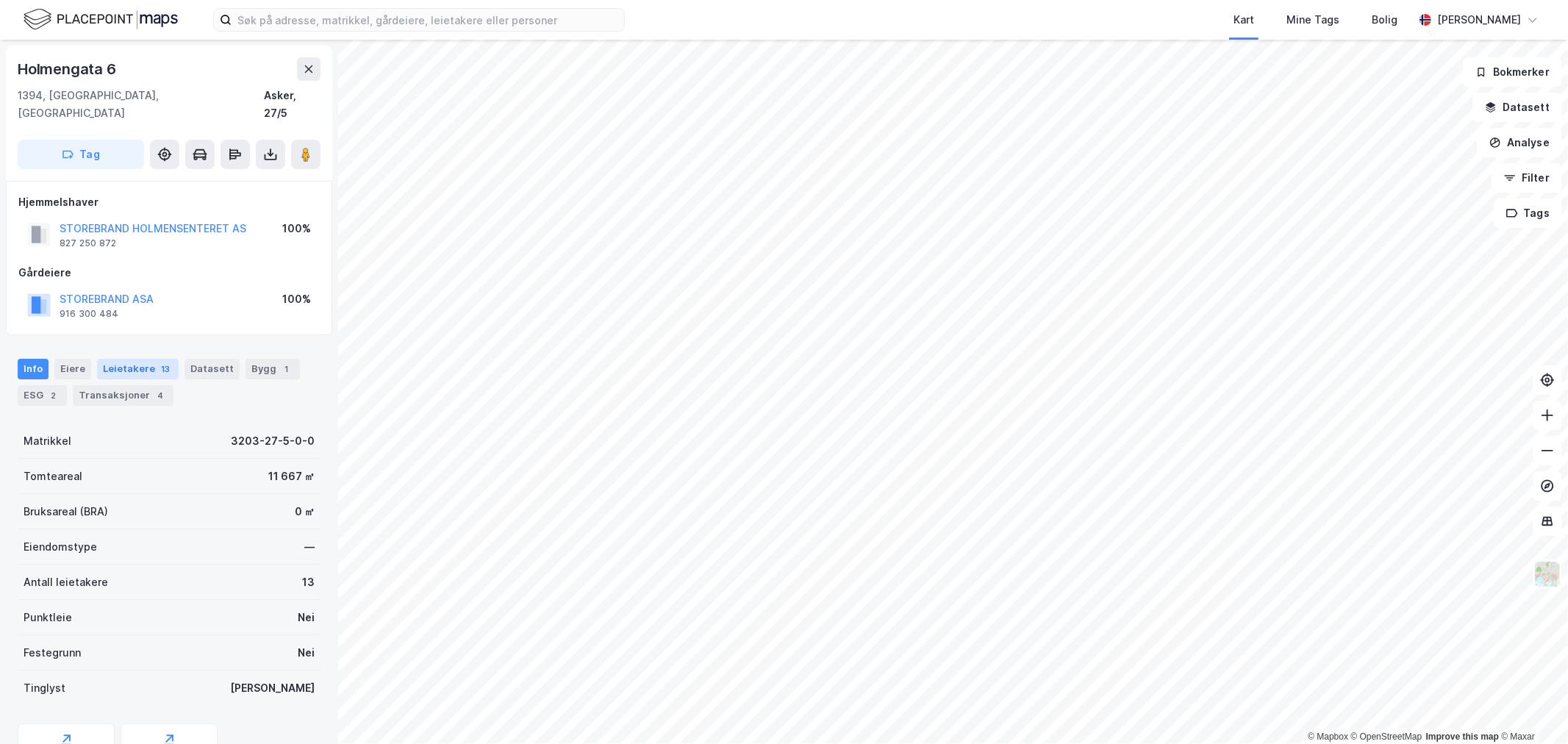
click at [161, 362] on div "13" at bounding box center [165, 369] width 15 height 15
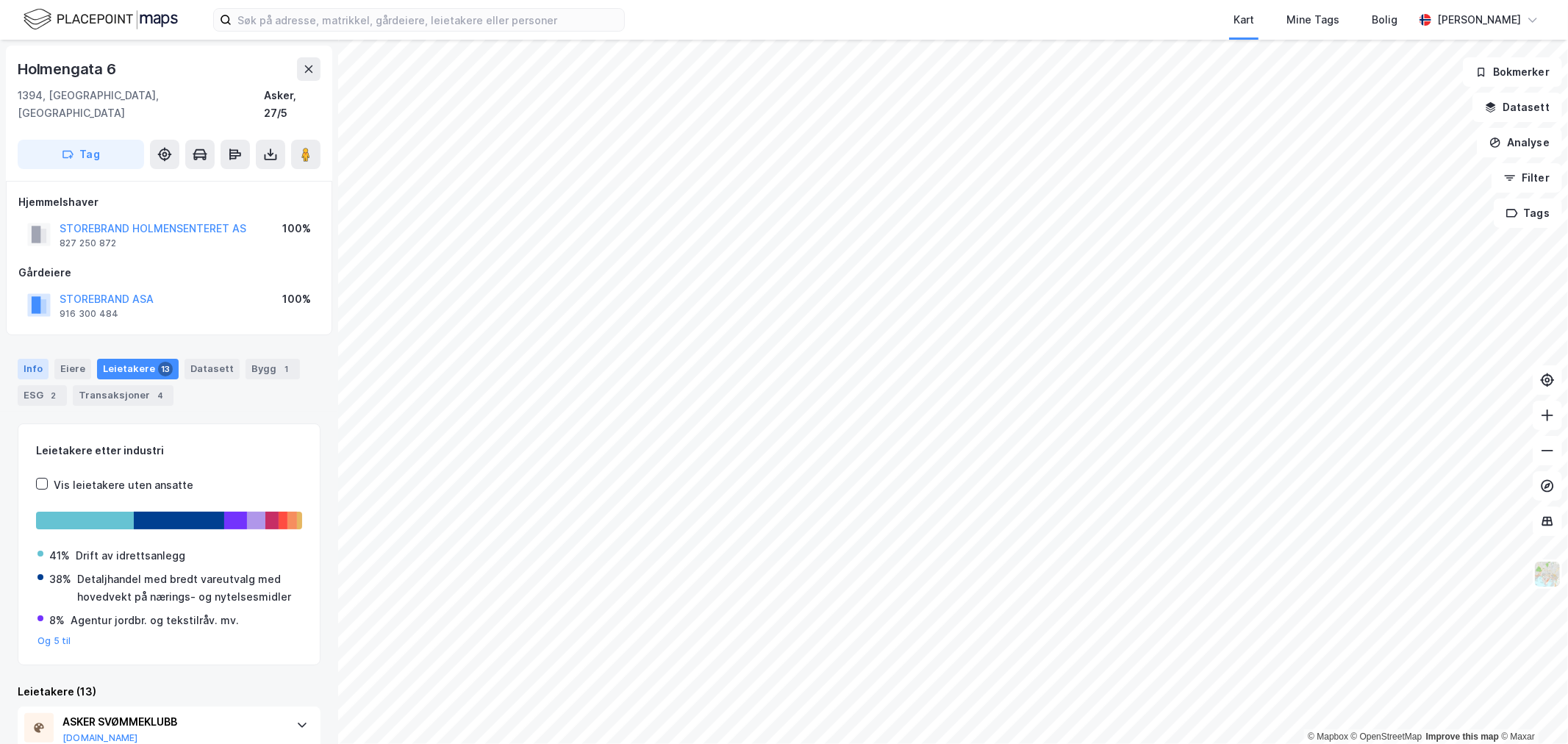
click at [38, 359] on div "Info" at bounding box center [33, 369] width 31 height 21
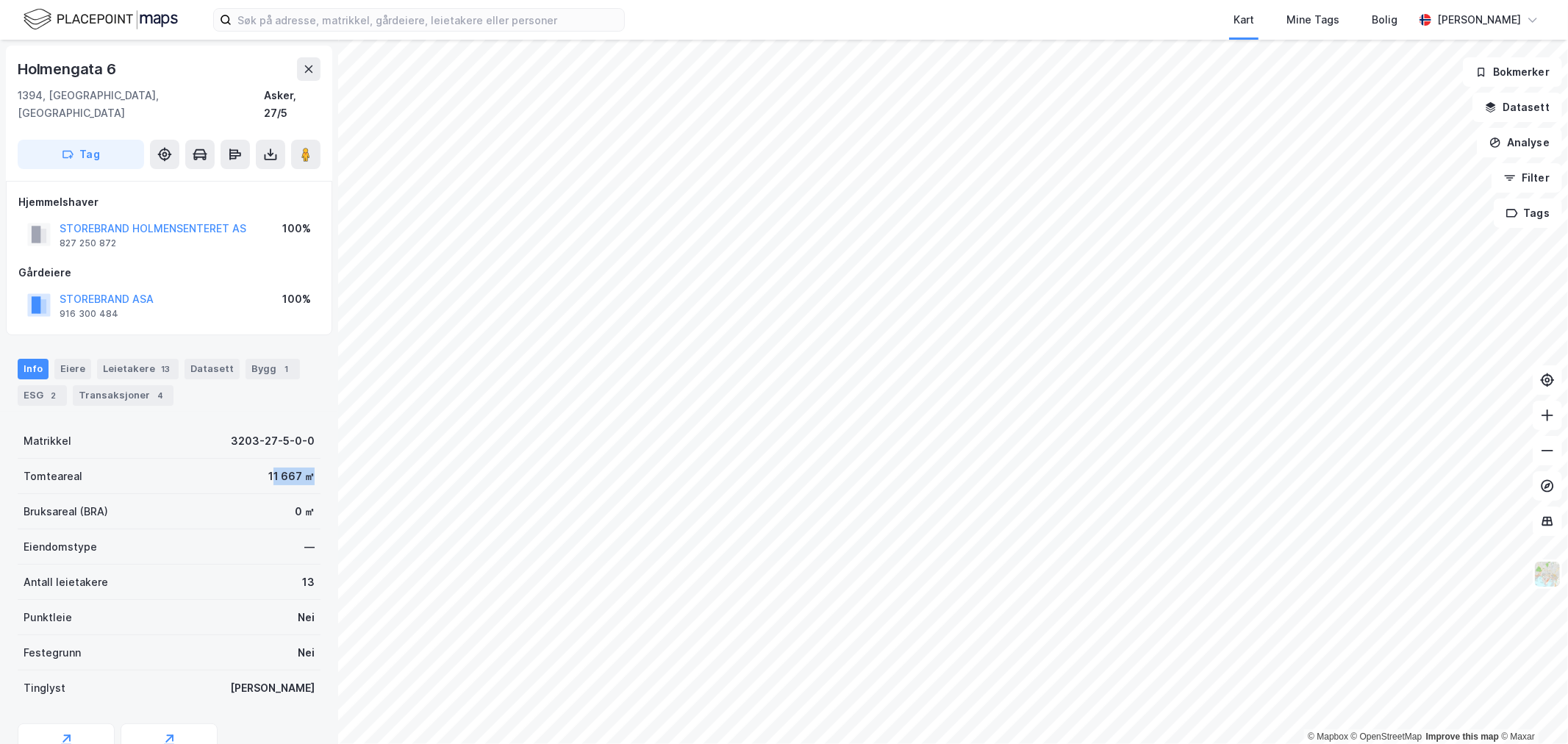
drag, startPoint x: 262, startPoint y: 454, endPoint x: 288, endPoint y: 465, distance: 28.2
click at [289, 467] on div "11 667 ㎡" at bounding box center [291, 476] width 47 height 18
click at [272, 467] on div "11 667 ㎡" at bounding box center [291, 476] width 47 height 18
drag, startPoint x: 254, startPoint y: 453, endPoint x: 296, endPoint y: 456, distance: 42.1
click at [296, 459] on div "Tomteareal 11 667 ㎡" at bounding box center [169, 476] width 303 height 35
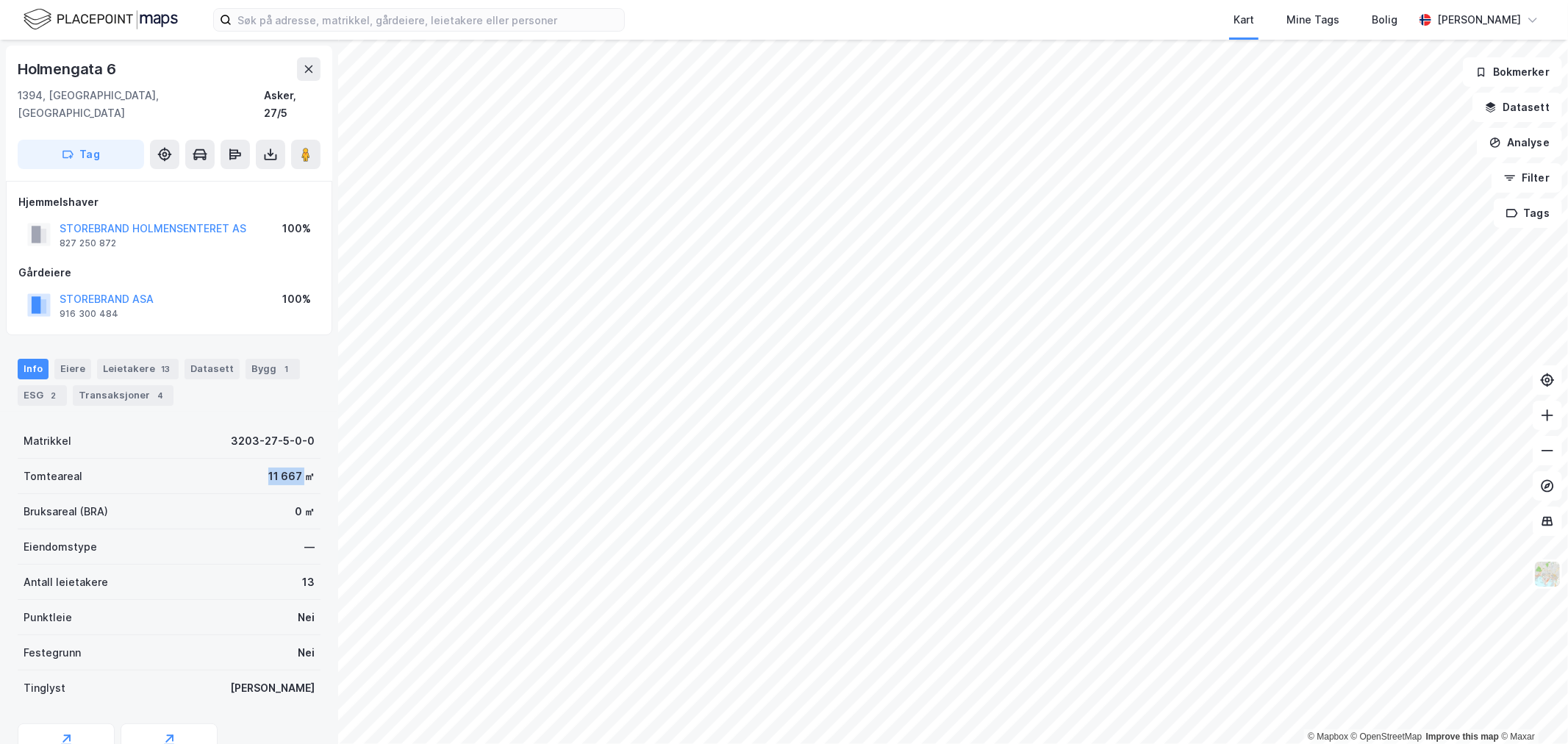
click at [285, 467] on div "11 667 ㎡" at bounding box center [291, 476] width 47 height 18
click at [268, 467] on div "11 667 ㎡" at bounding box center [291, 476] width 47 height 18
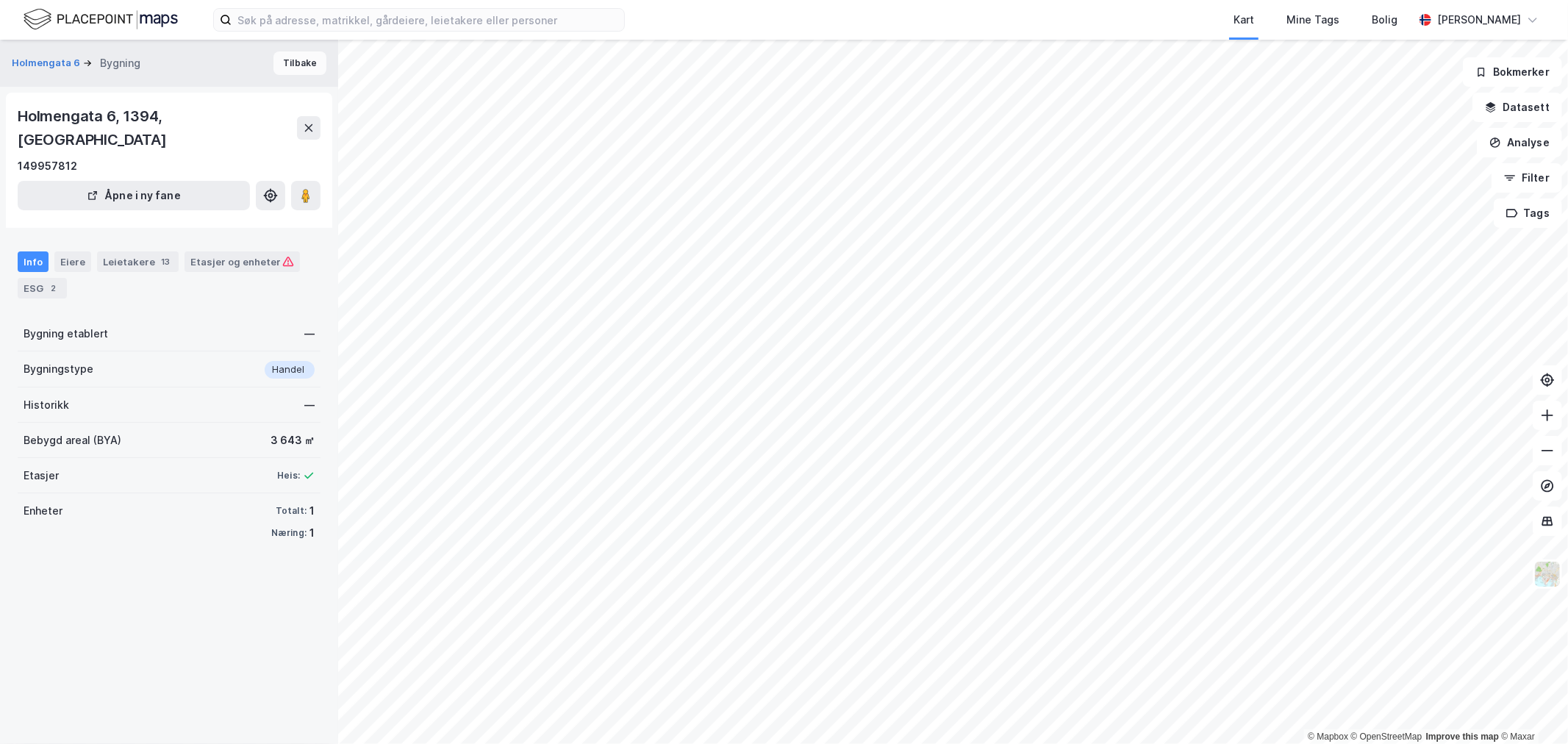
click at [278, 75] on button "Tilbake" at bounding box center [300, 64] width 53 height 24
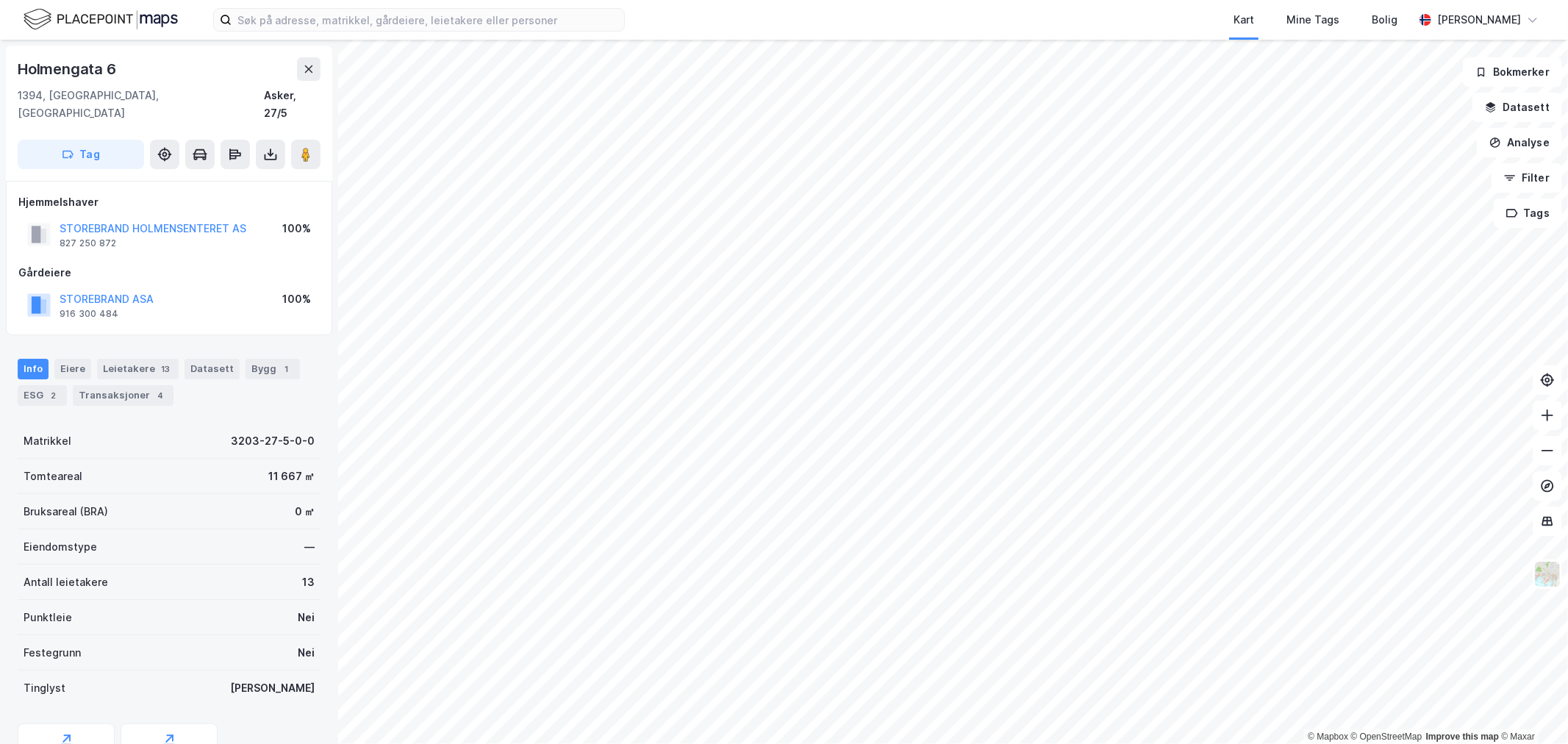
scroll to position [1, 0]
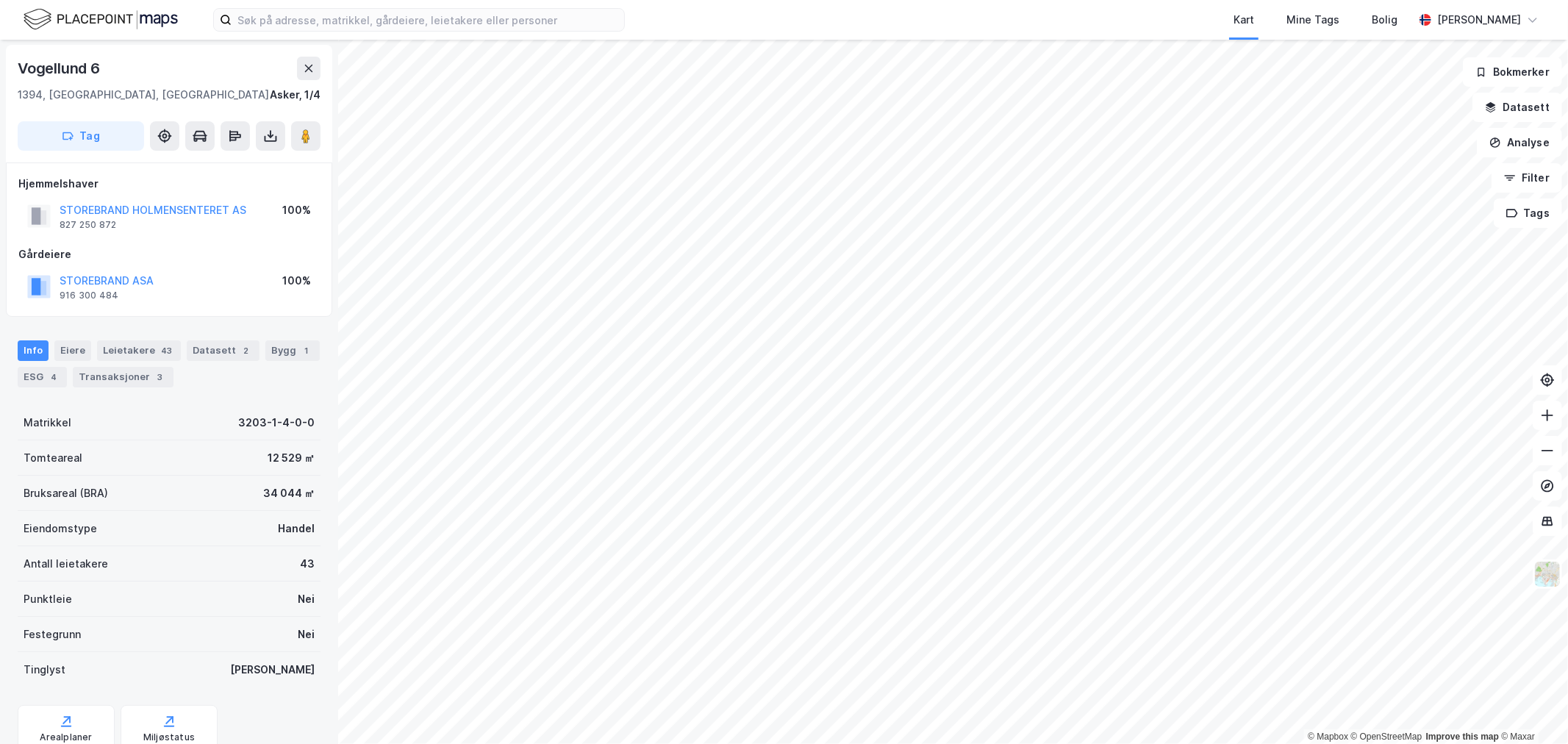
scroll to position [1, 0]
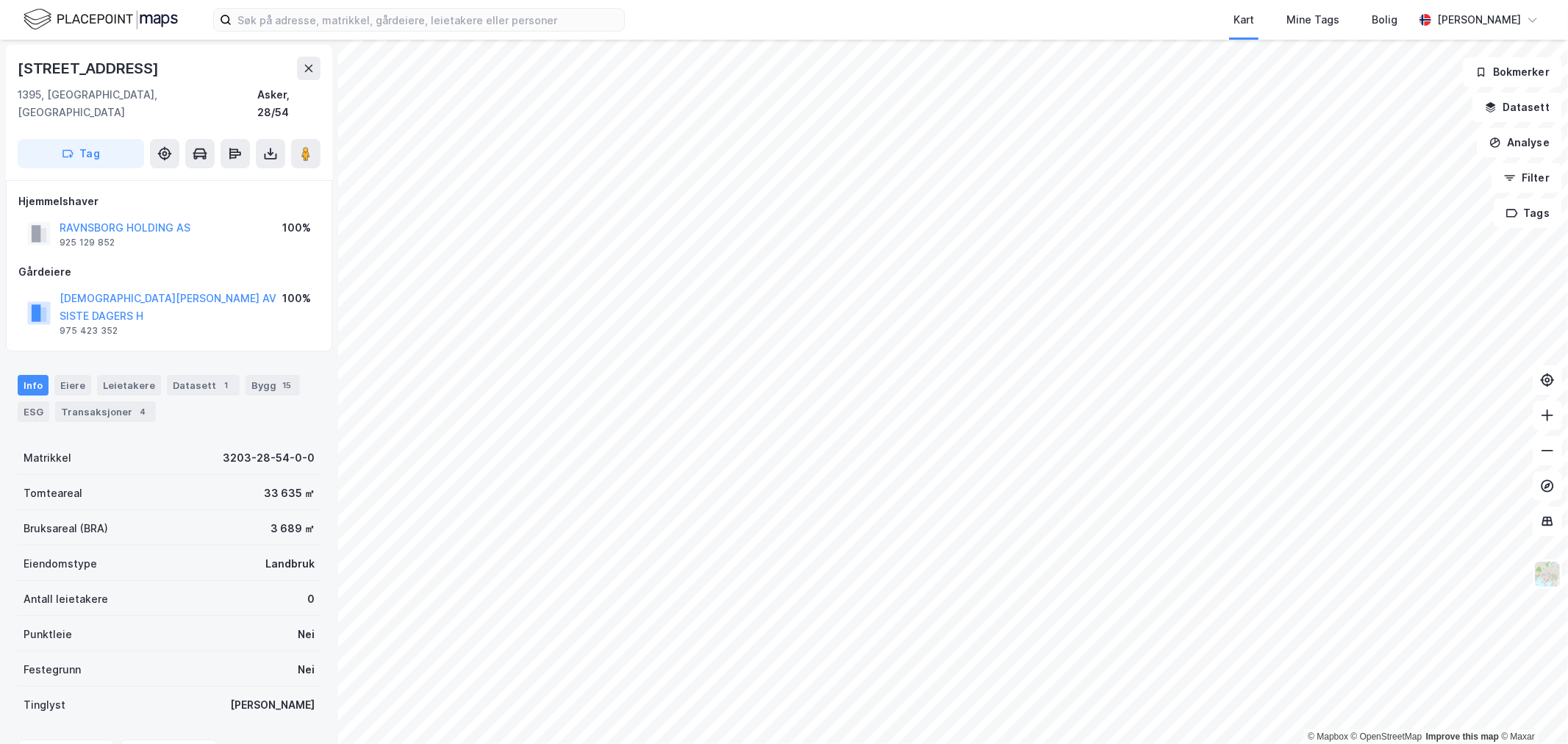
scroll to position [1, 0]
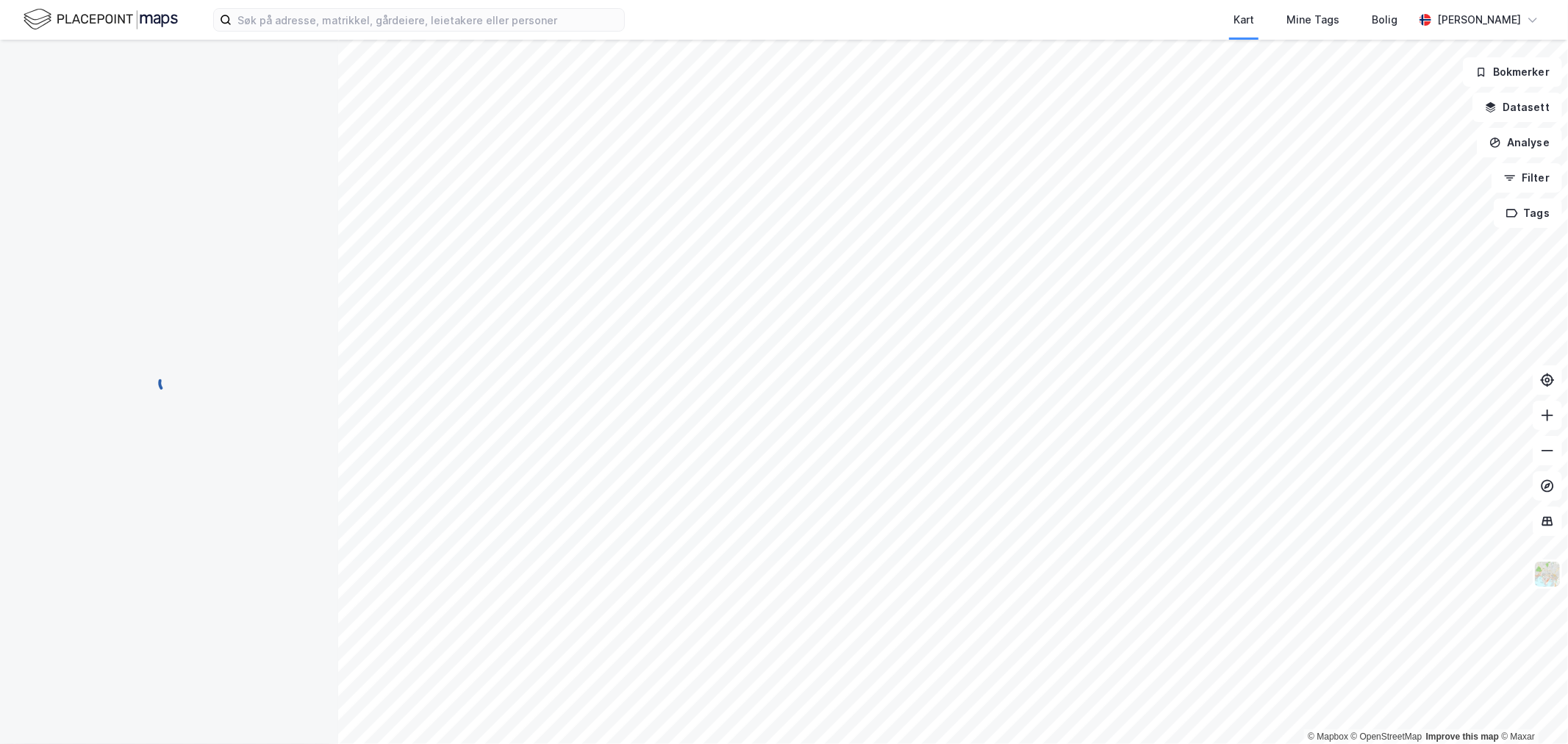
scroll to position [1, 0]
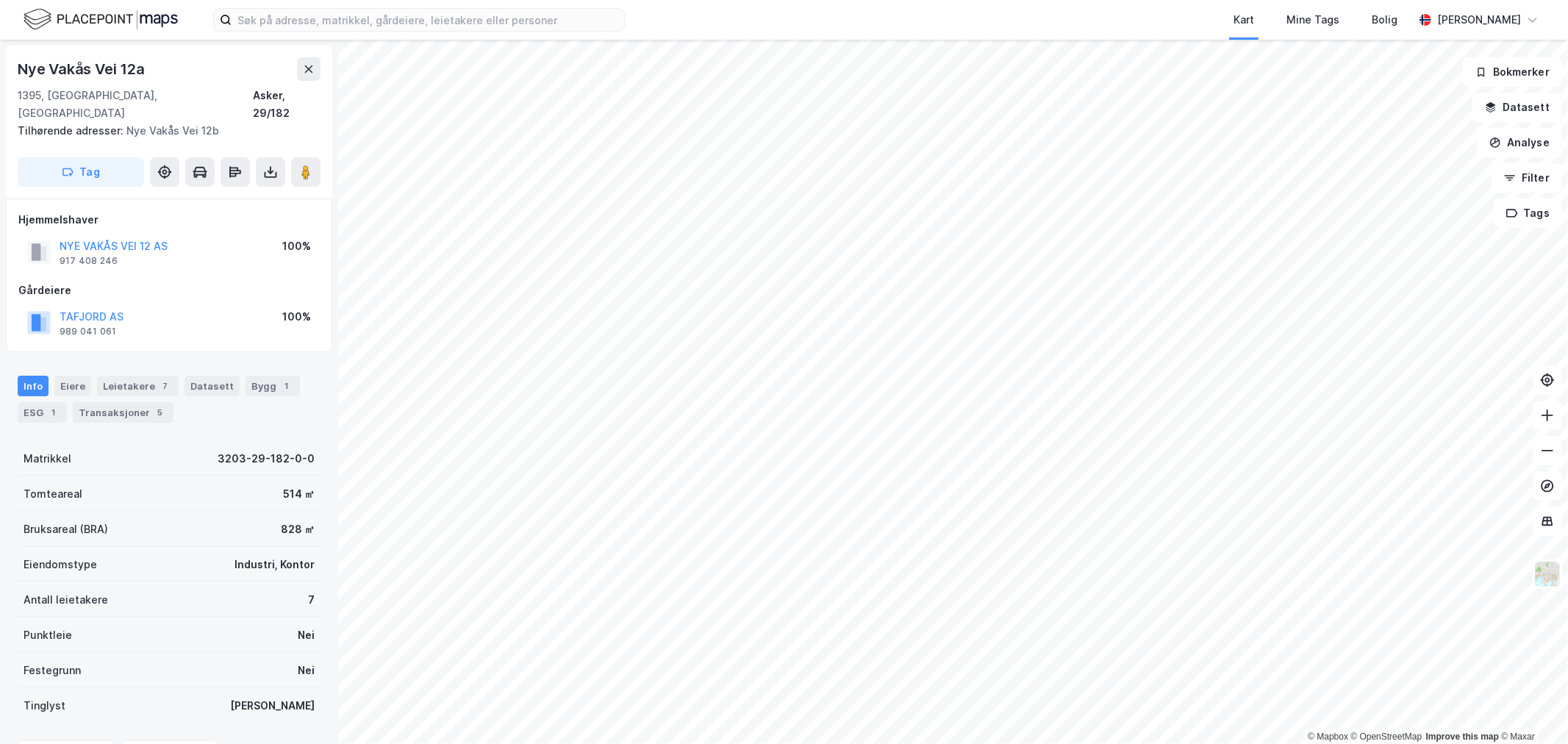
scroll to position [1, 0]
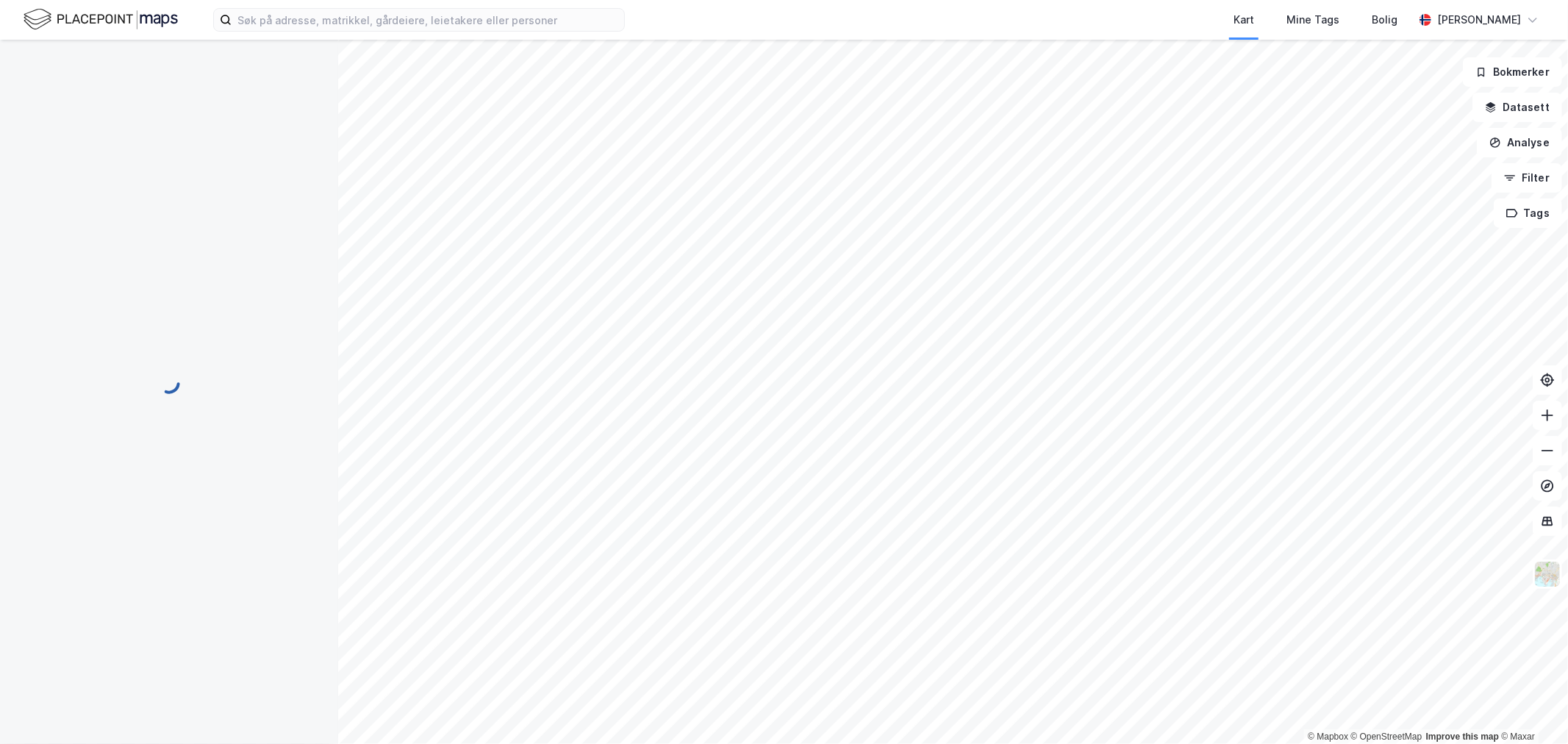
scroll to position [1, 0]
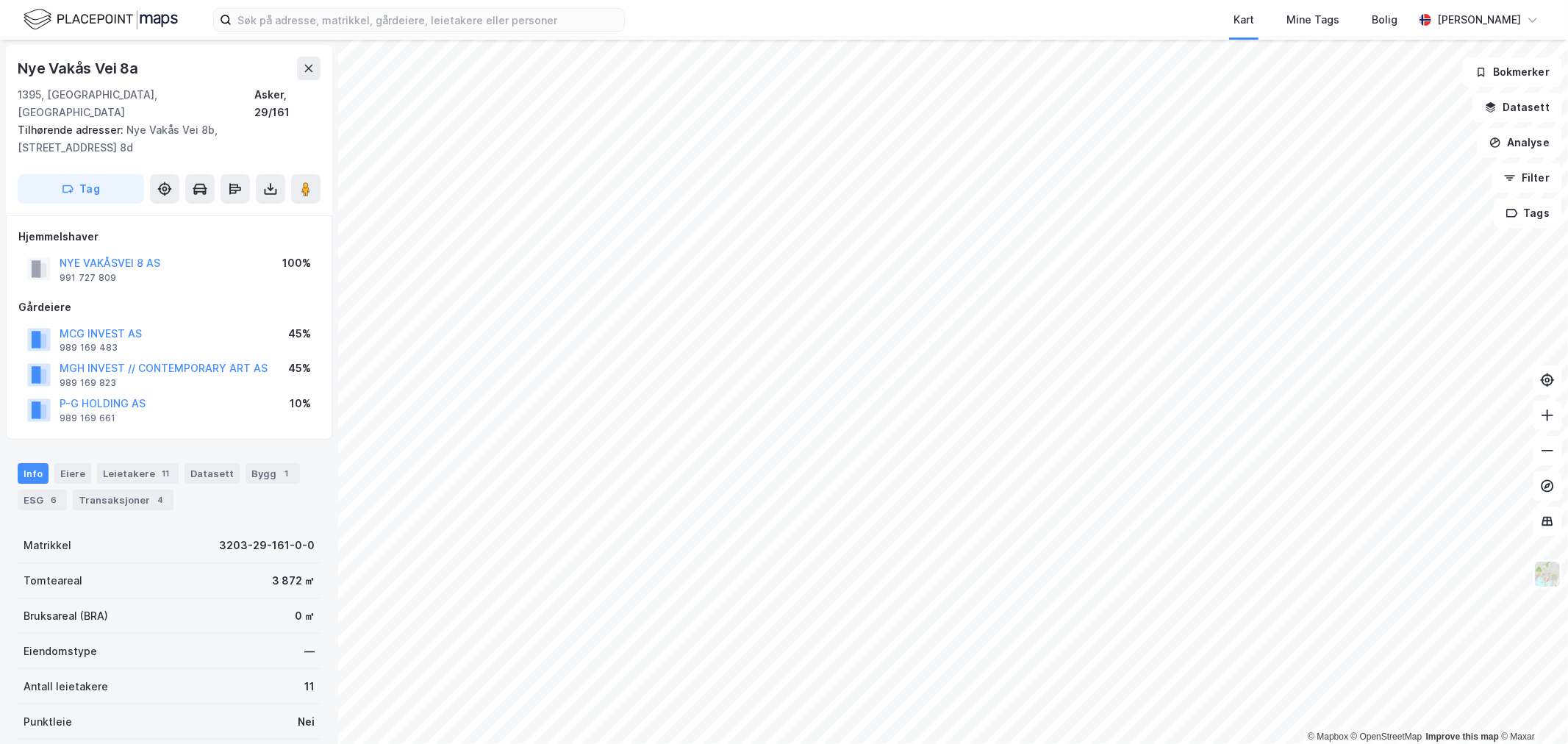
scroll to position [1, 0]
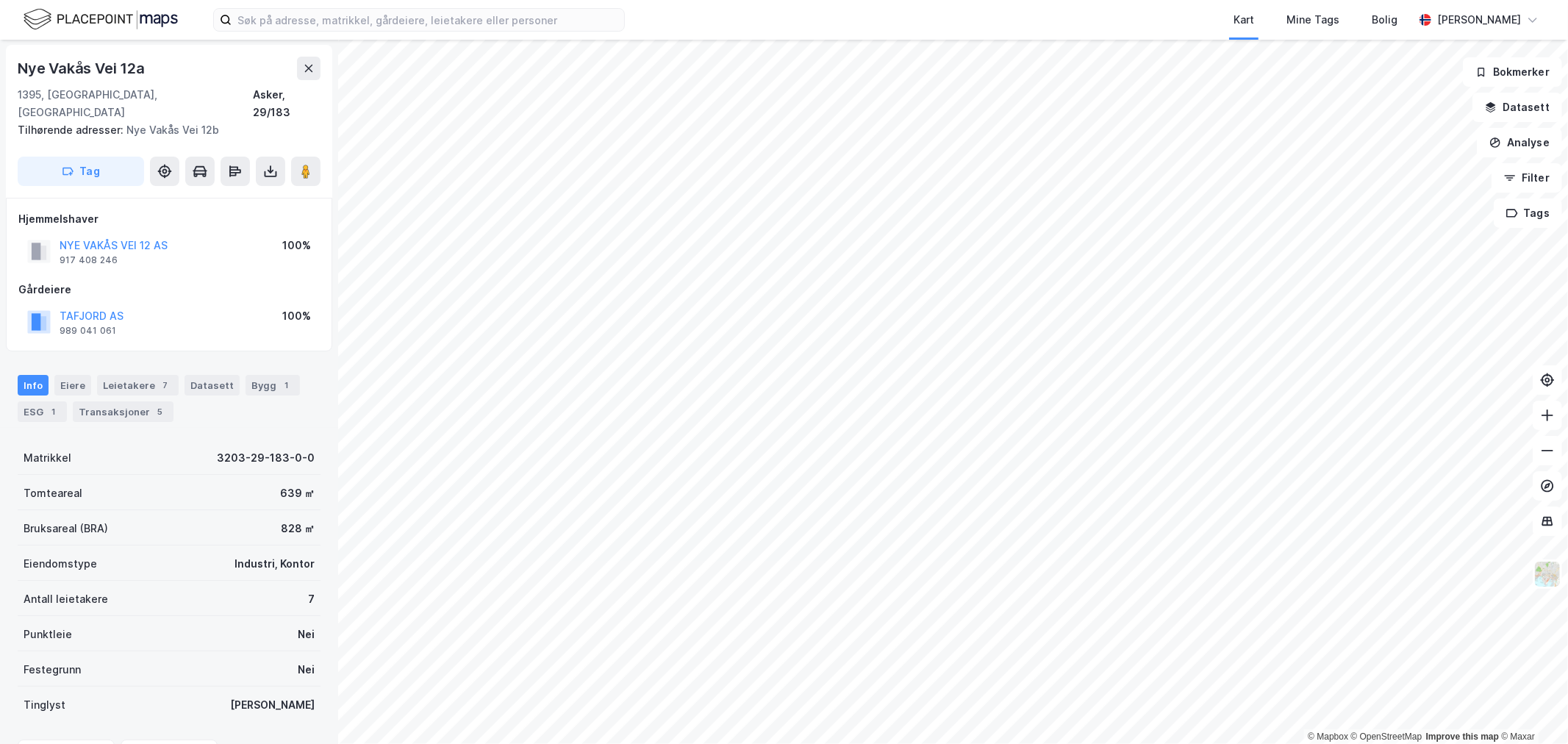
scroll to position [1, 0]
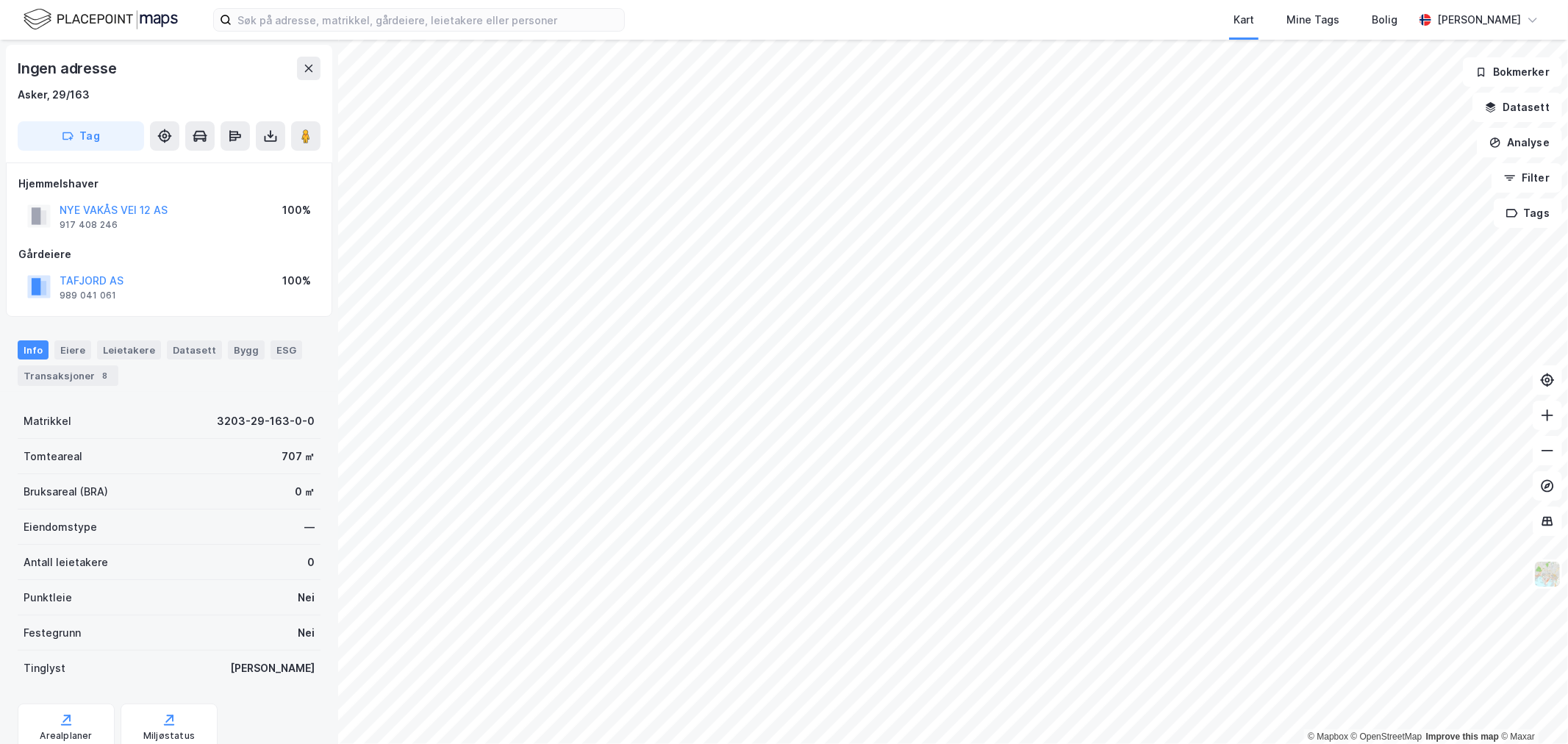
scroll to position [1, 0]
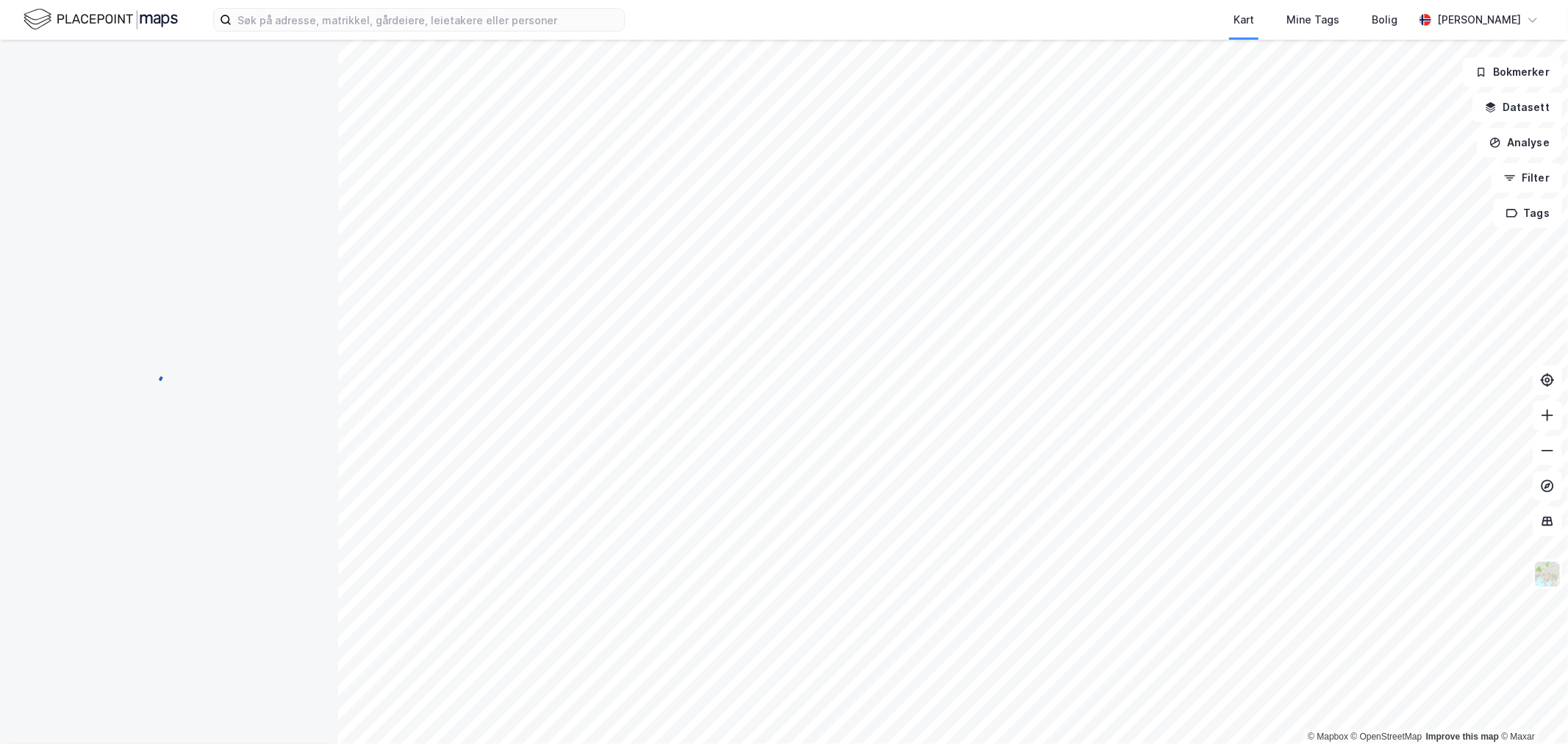
scroll to position [1, 0]
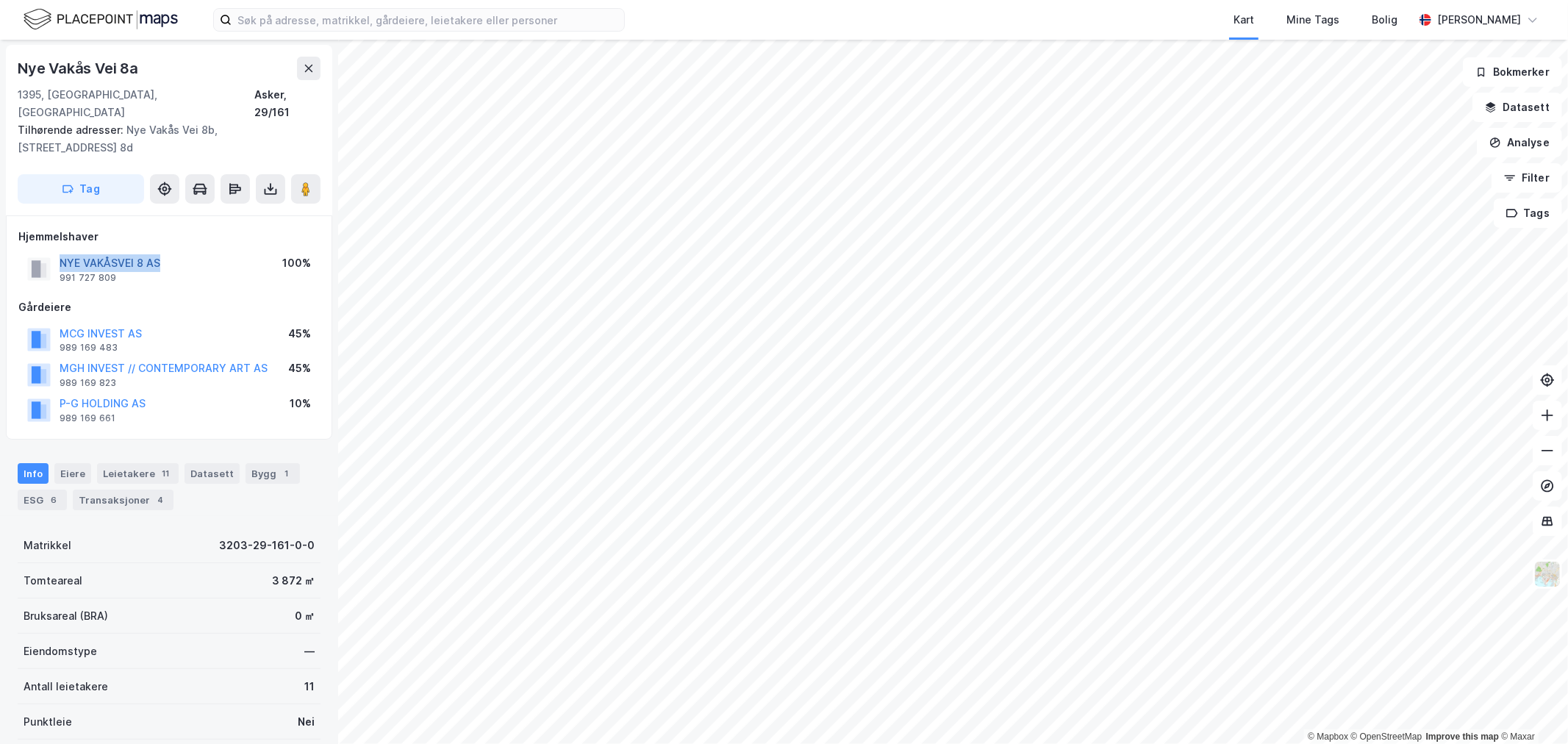
drag, startPoint x: 162, startPoint y: 243, endPoint x: 60, endPoint y: 246, distance: 102.0
click at [60, 251] on div "NYE VAKÅSVEI 8 AS 991 727 809 100%" at bounding box center [168, 268] width 302 height 35
copy button "NYE VAKÅSVEI 8 AS"
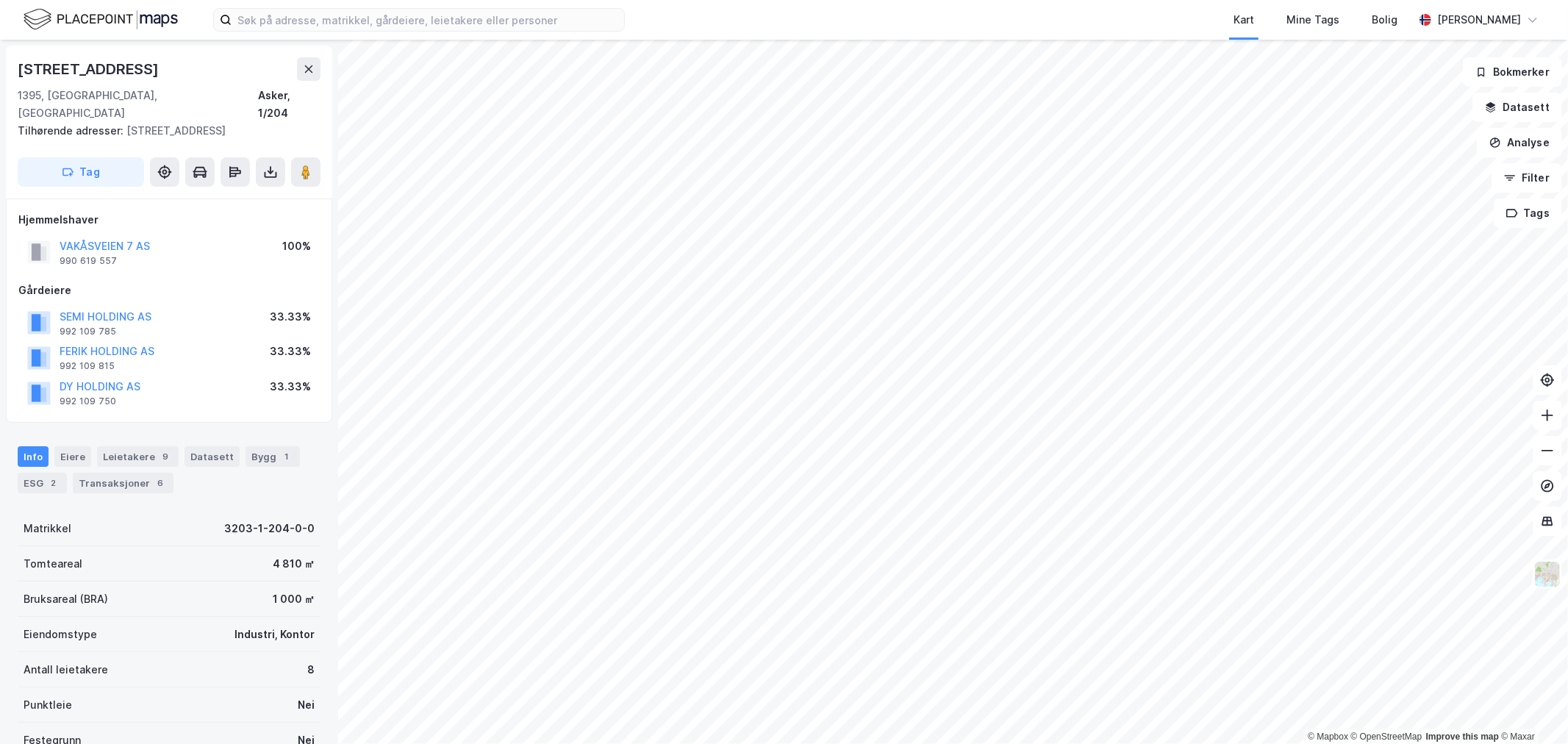
scroll to position [1, 0]
click at [0, 0] on button "VAKÅSVEIEN 7 AS" at bounding box center [0, 0] width 0 height 0
click at [0, 0] on button "SEMI HOLDING AS" at bounding box center [0, 0] width 0 height 0
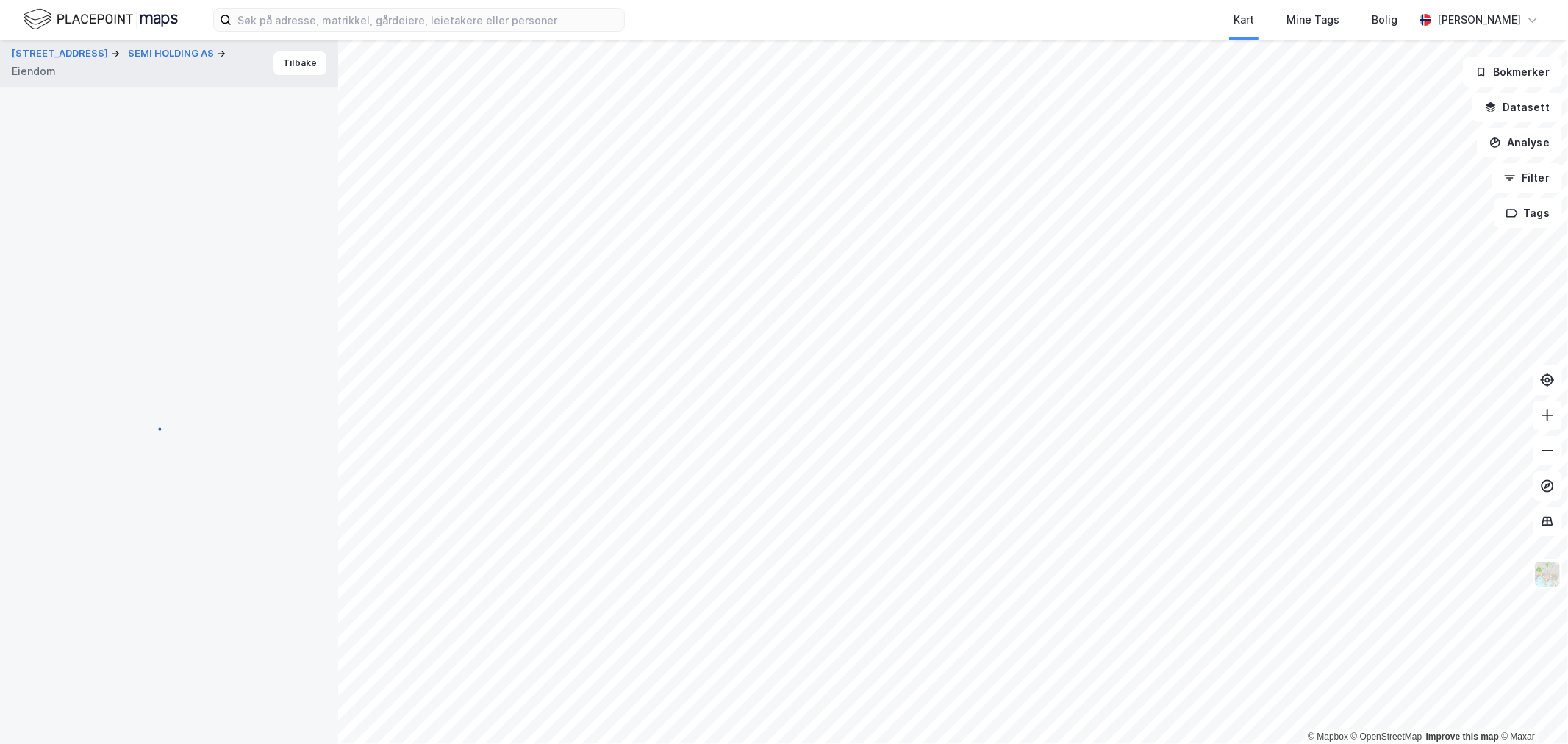
scroll to position [1, 0]
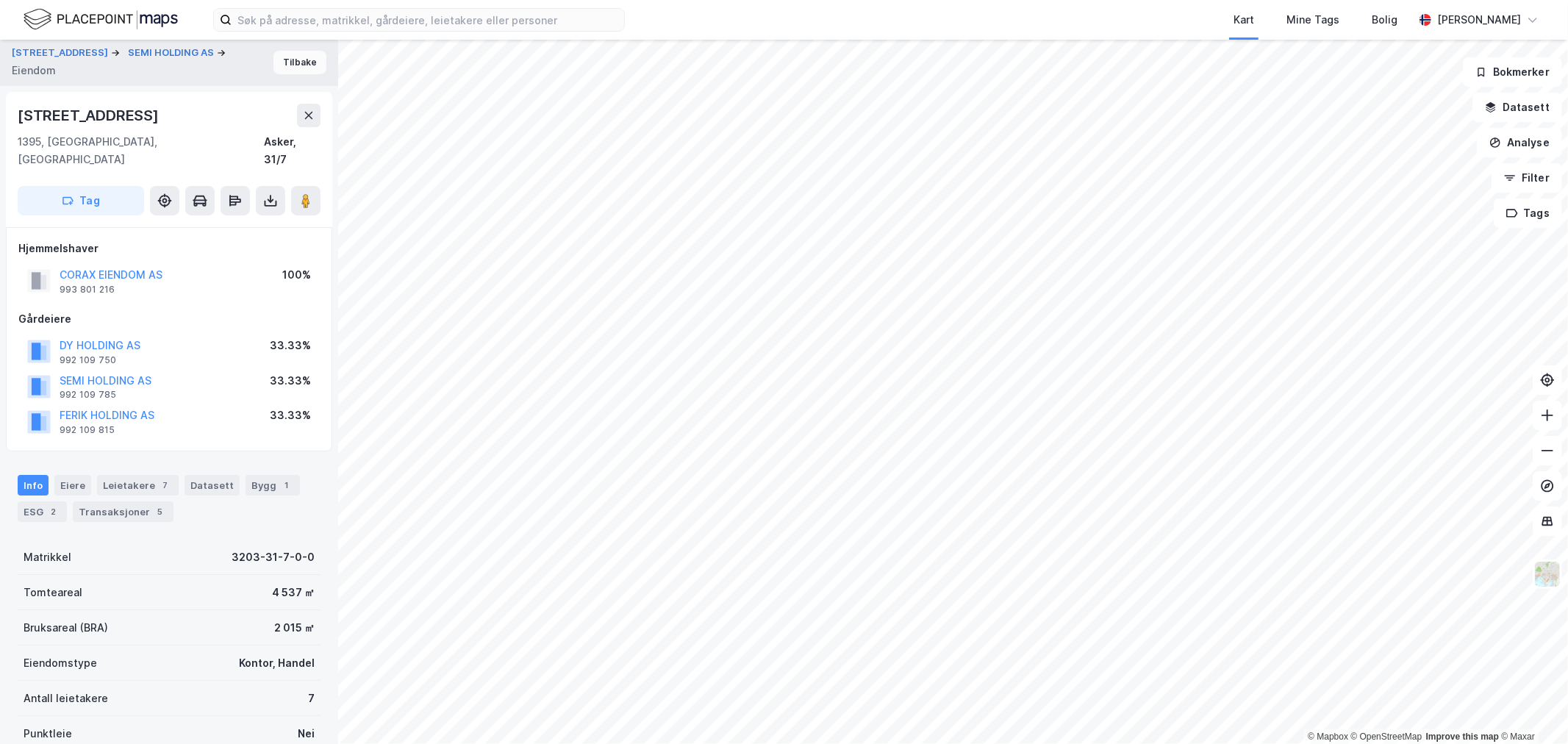
click at [289, 65] on button "Tilbake" at bounding box center [300, 63] width 53 height 24
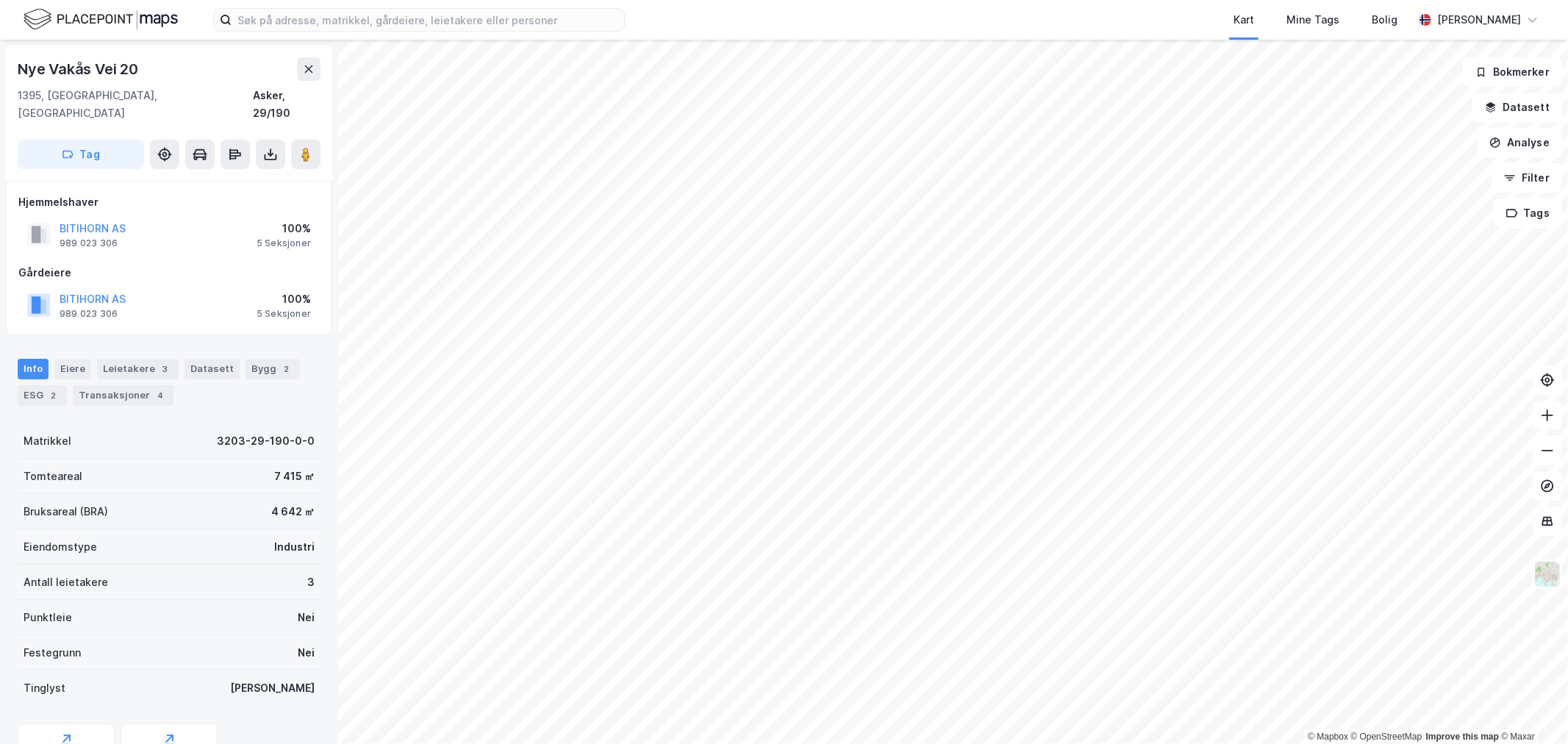
scroll to position [1, 0]
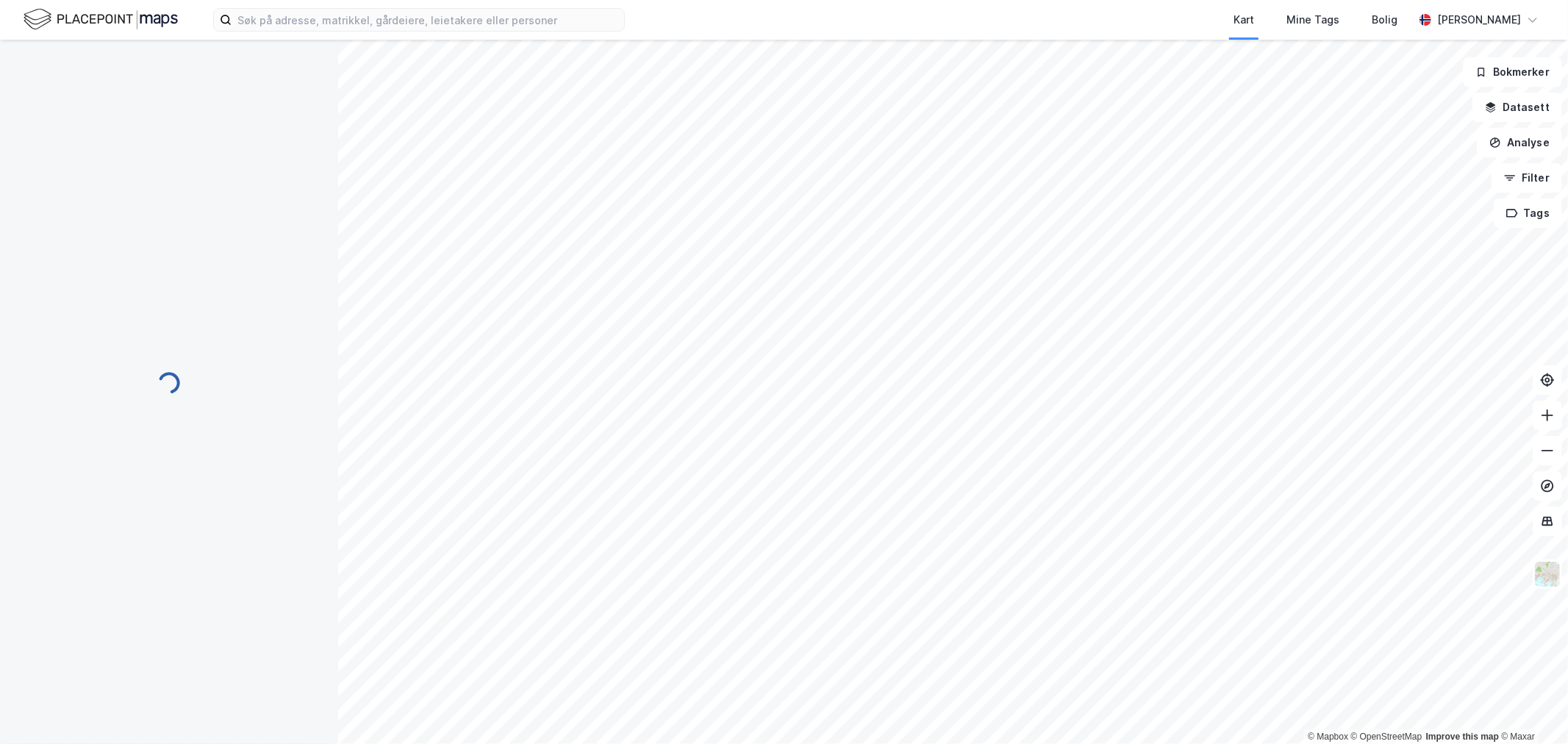
scroll to position [1, 0]
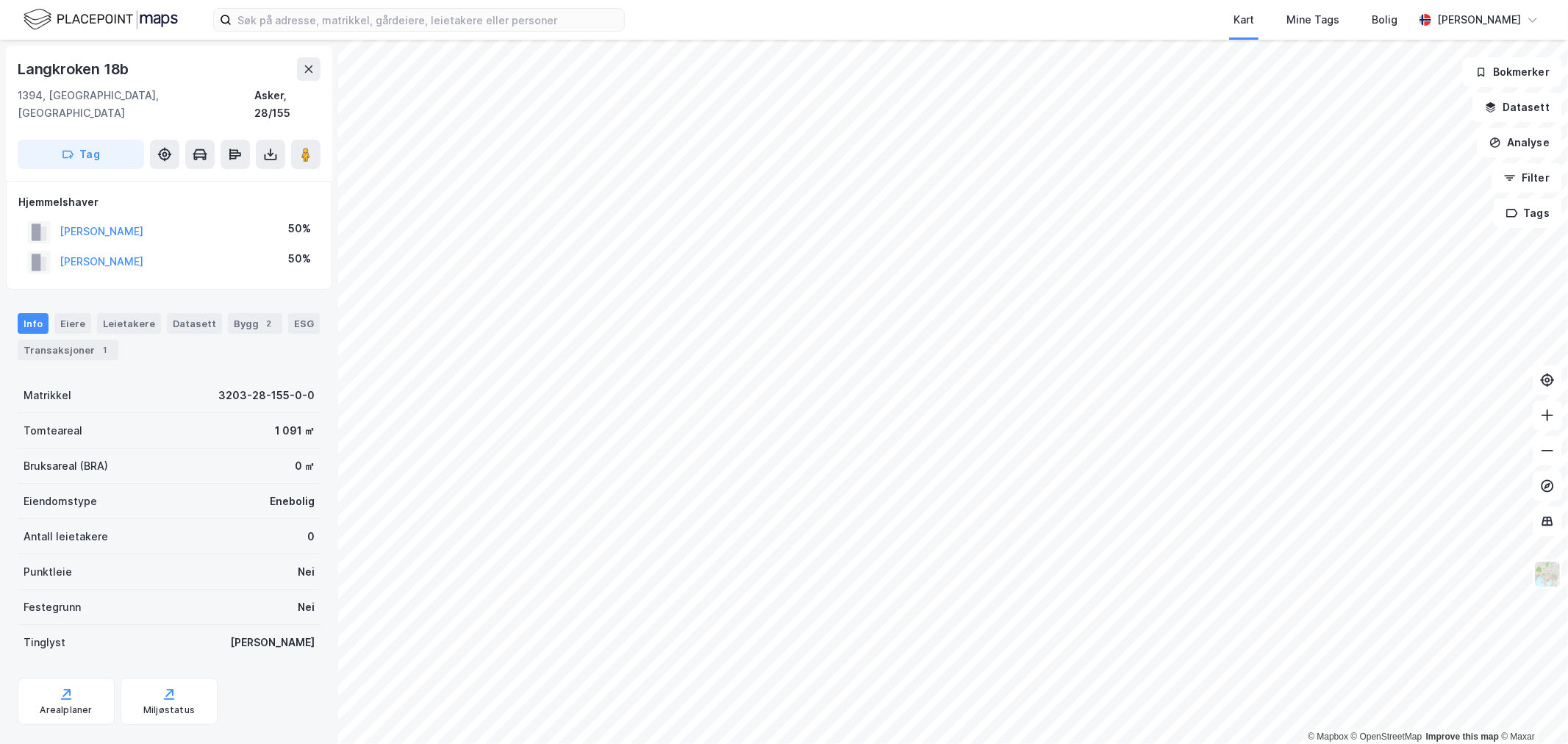
scroll to position [1, 0]
click at [1532, 178] on button "Filter" at bounding box center [1527, 178] width 71 height 30
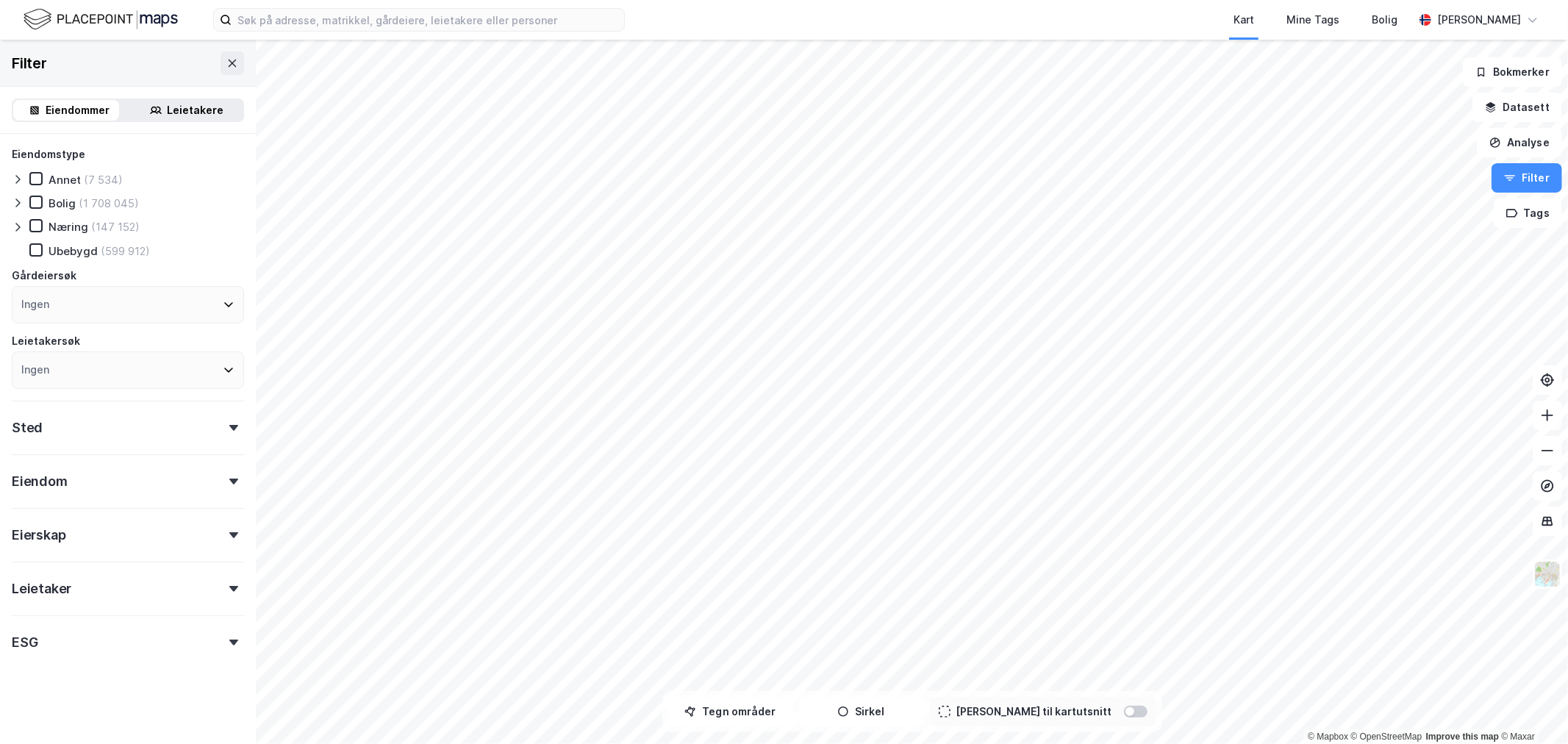
click at [97, 473] on div "Eiendom" at bounding box center [128, 475] width 232 height 42
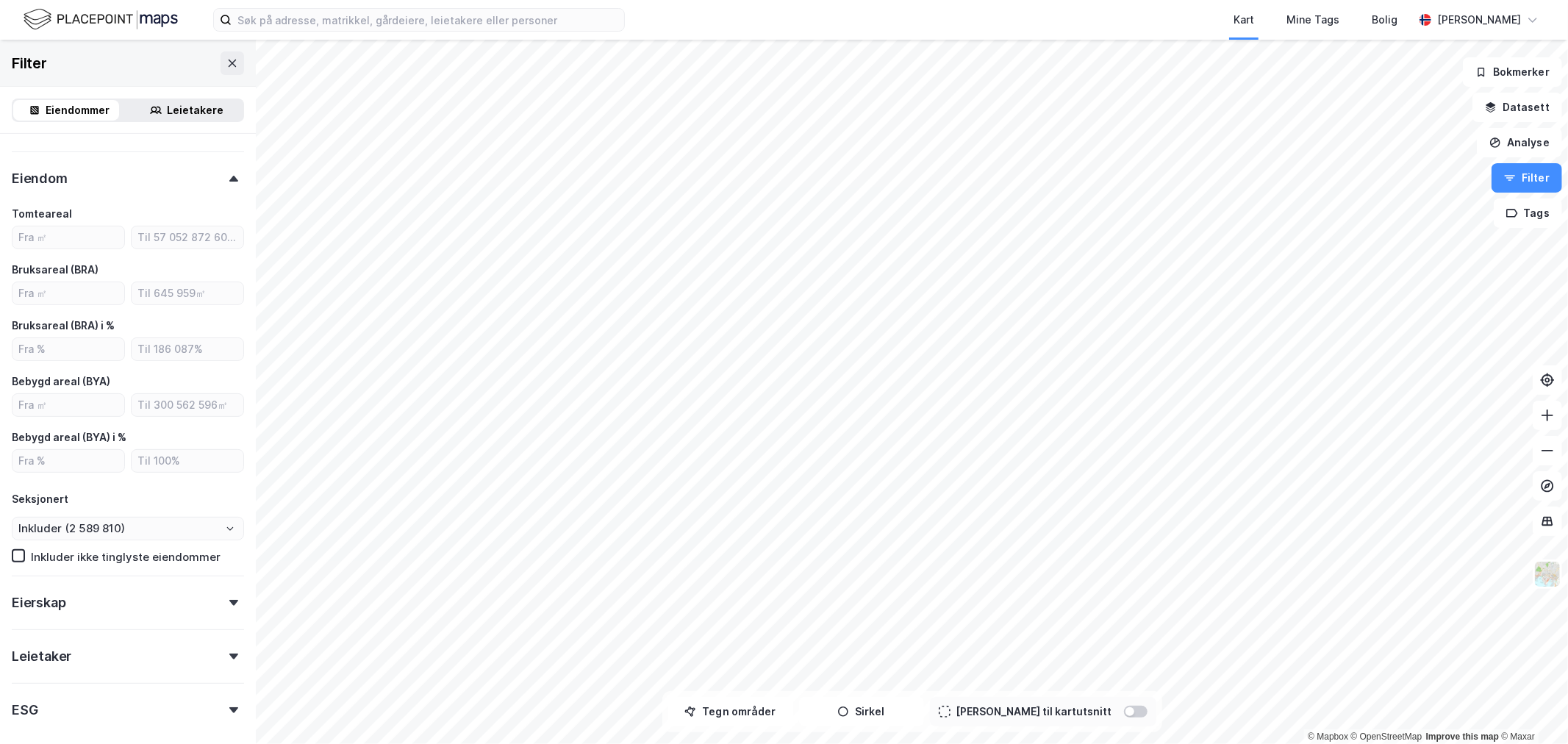
scroll to position [327, 0]
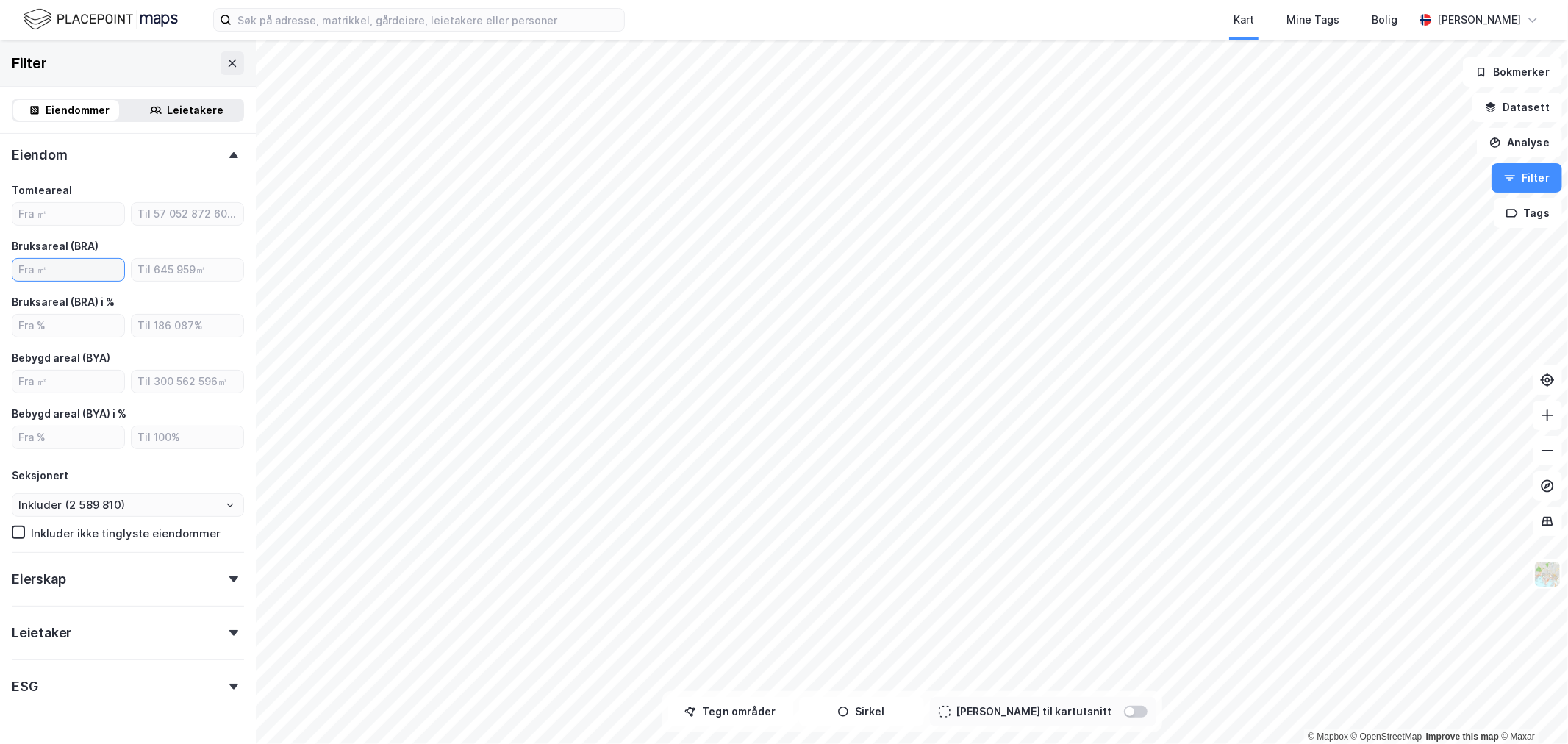
click at [63, 263] on input "number" at bounding box center [69, 270] width 112 height 22
click at [226, 64] on icon at bounding box center [232, 64] width 12 height 12
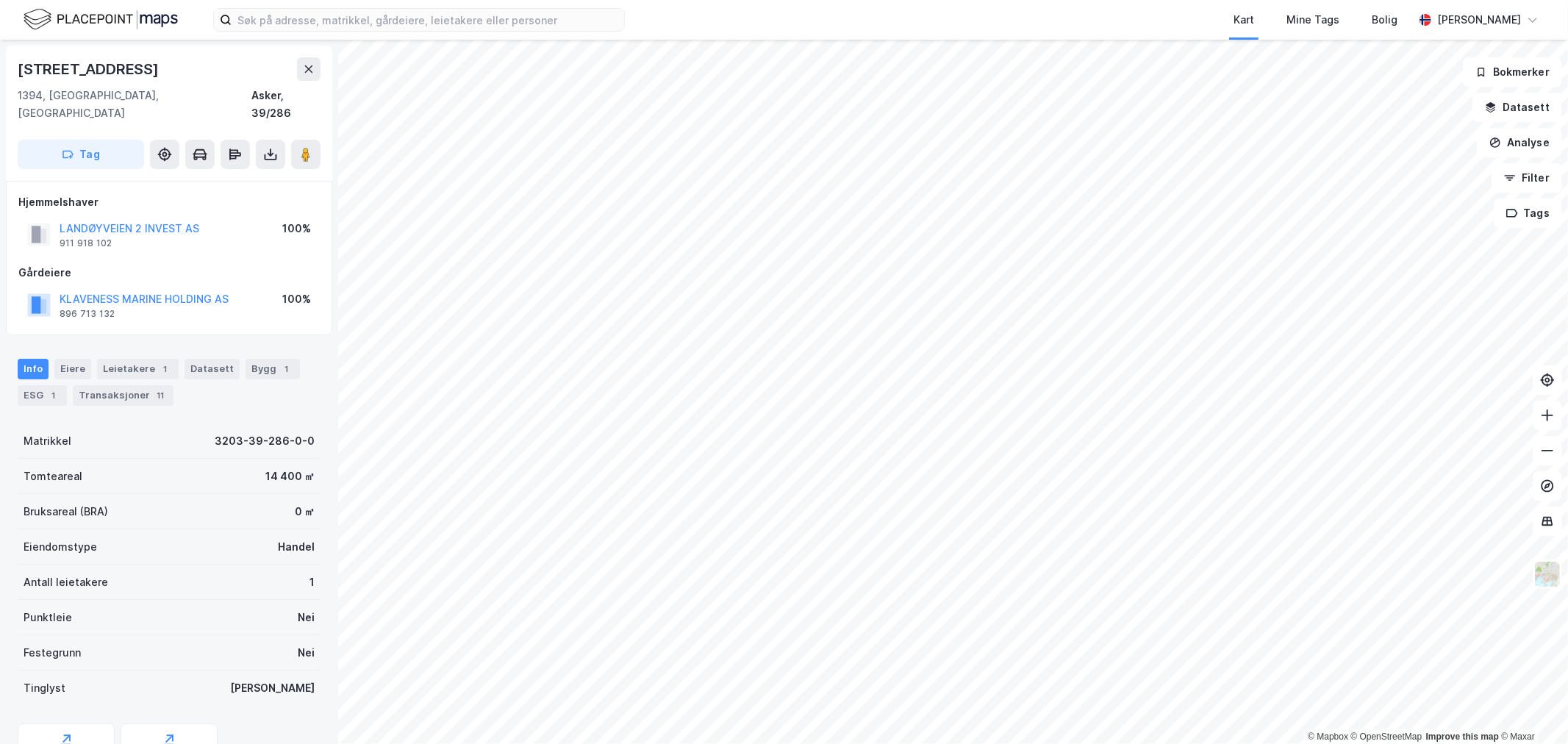
scroll to position [1, 0]
click at [133, 359] on div "Leietakere 1" at bounding box center [137, 368] width 82 height 21
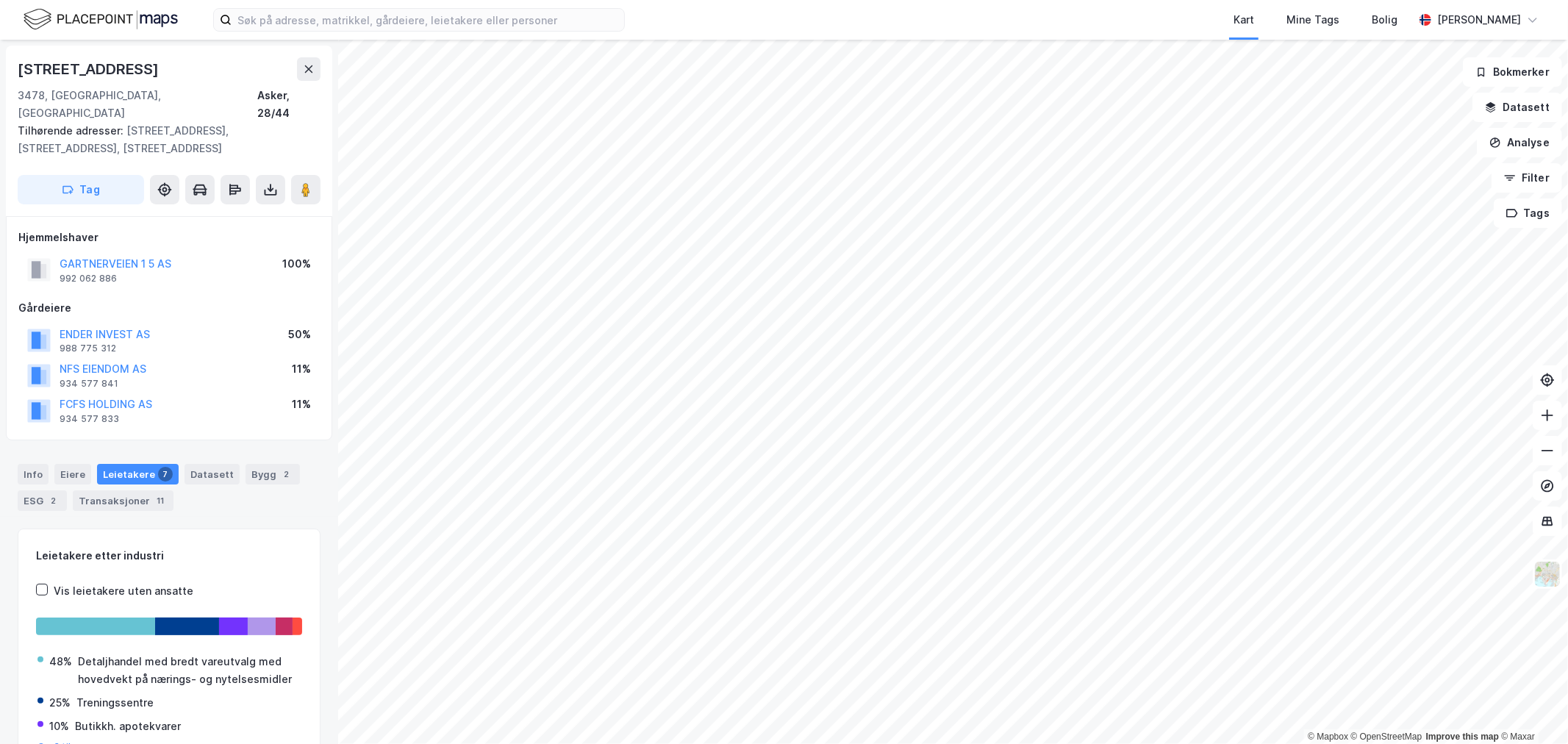
scroll to position [1, 0]
drag, startPoint x: 197, startPoint y: 246, endPoint x: 57, endPoint y: 248, distance: 140.0
click at [57, 251] on div "GARTNERVEIEN 1 5 AS 992 062 886 100%" at bounding box center [168, 268] width 302 height 35
copy button "GARTNERVEIEN 1 5 AS"
